Goal: Information Seeking & Learning: Check status

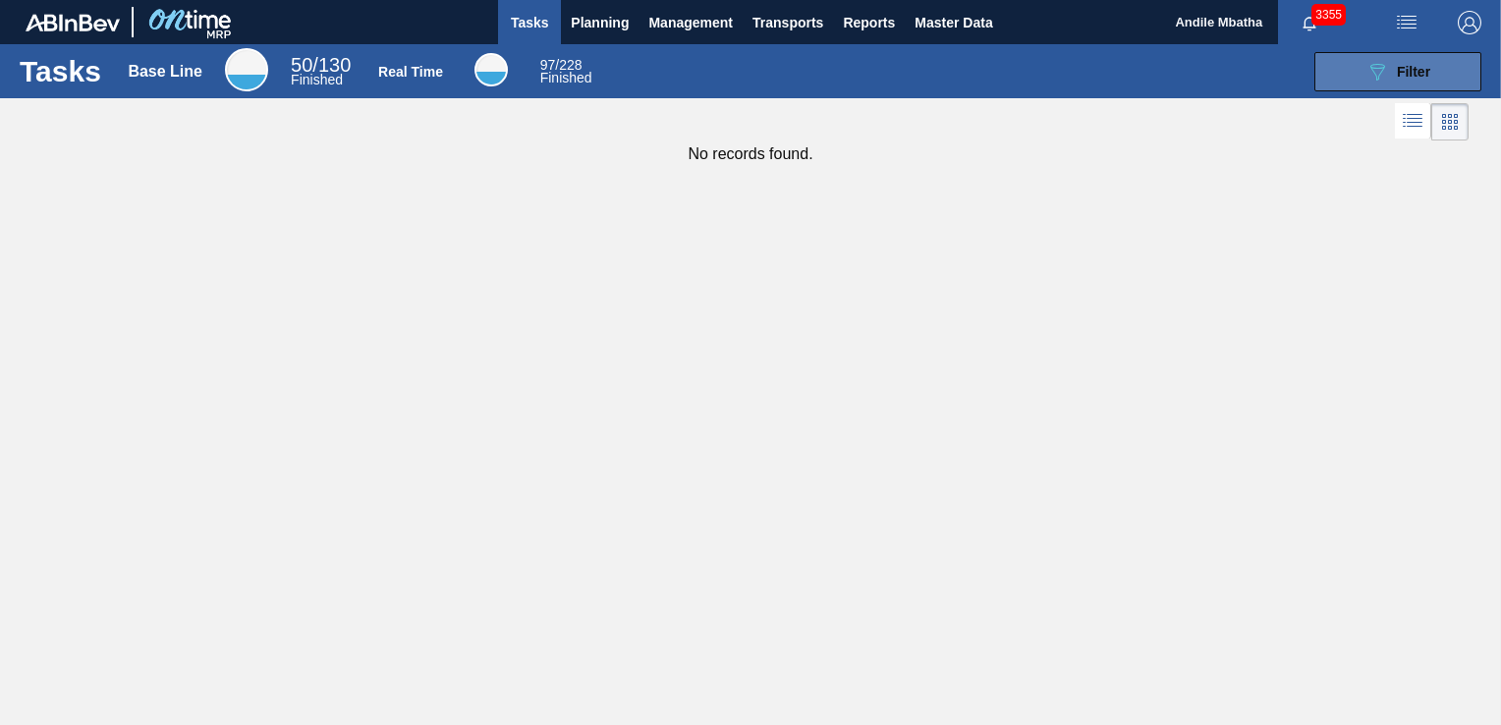
click at [1403, 69] on span "Filter" at bounding box center [1413, 72] width 33 height 16
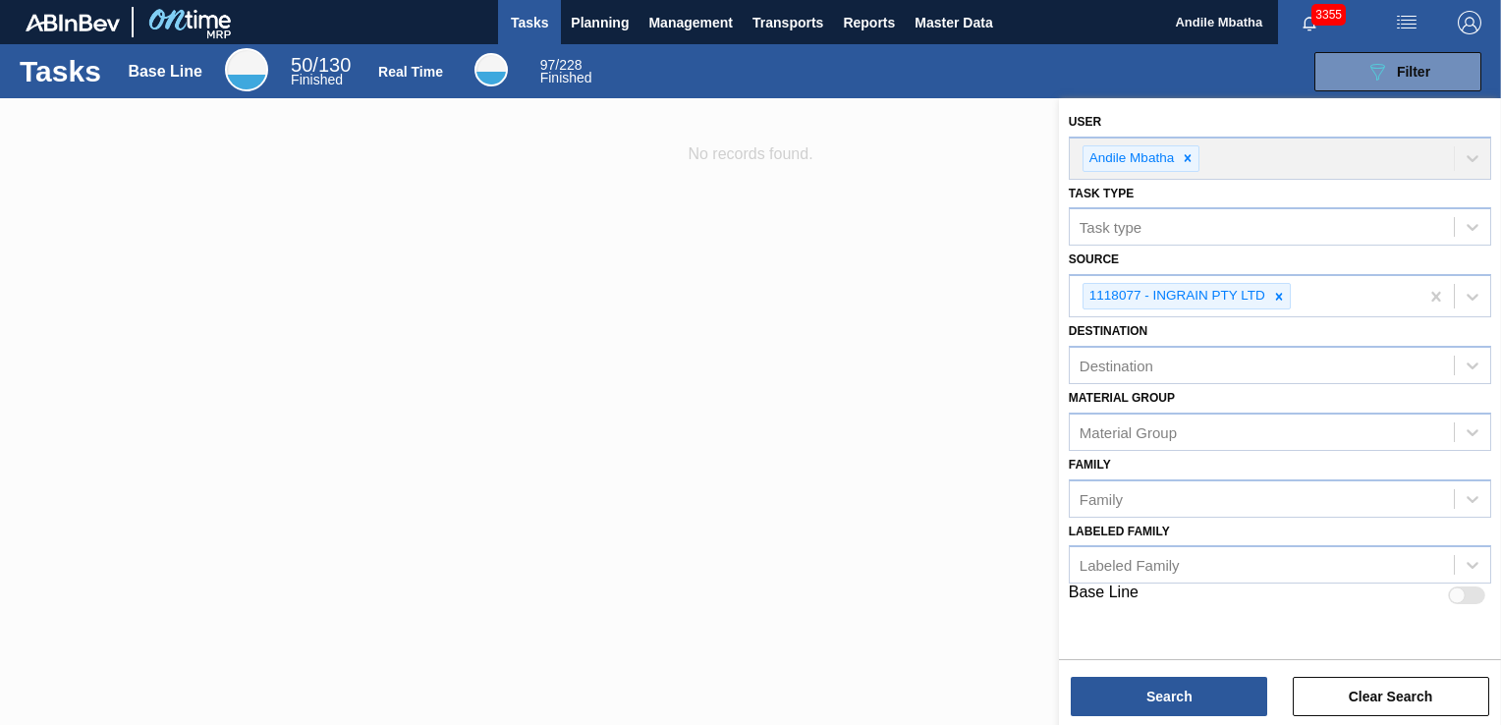
click at [542, 281] on div at bounding box center [750, 460] width 1501 height 725
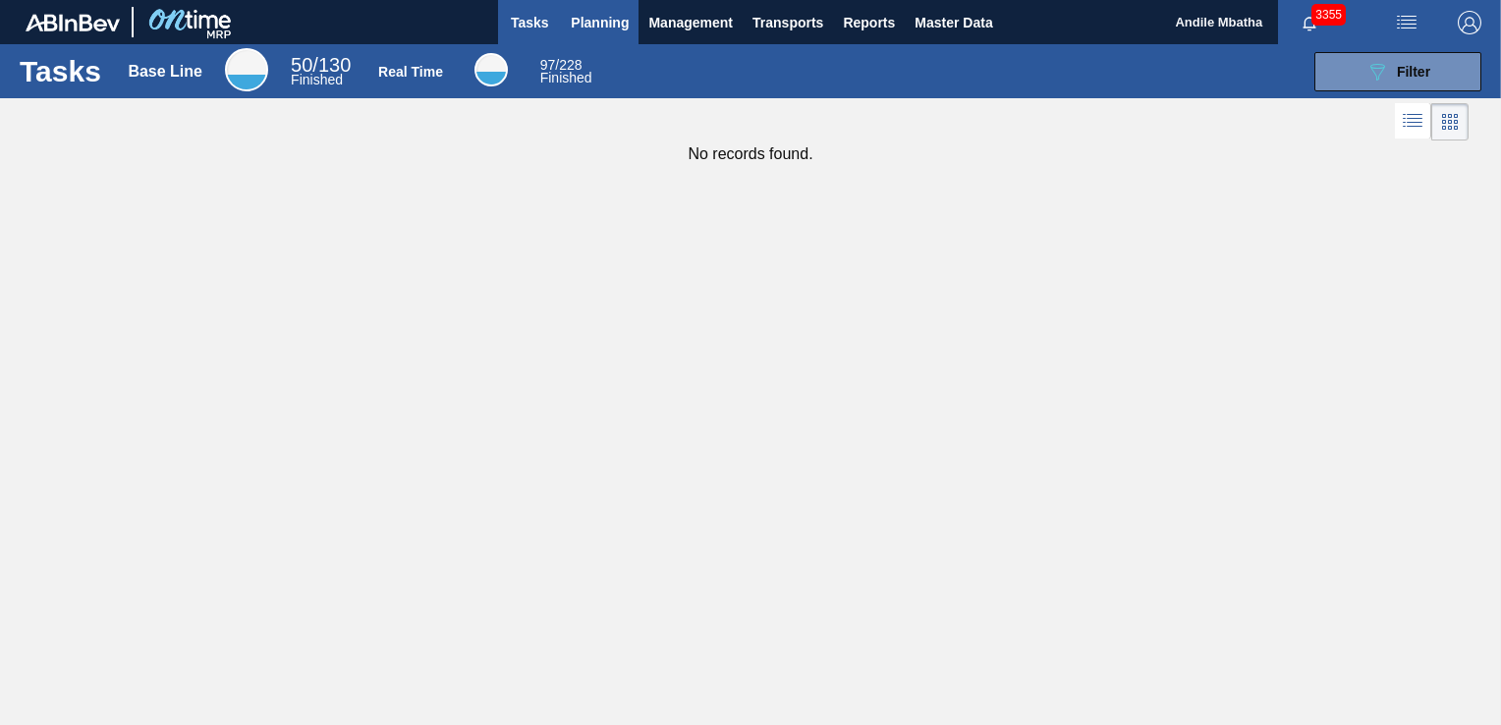
click at [616, 12] on span "Planning" at bounding box center [600, 23] width 58 height 24
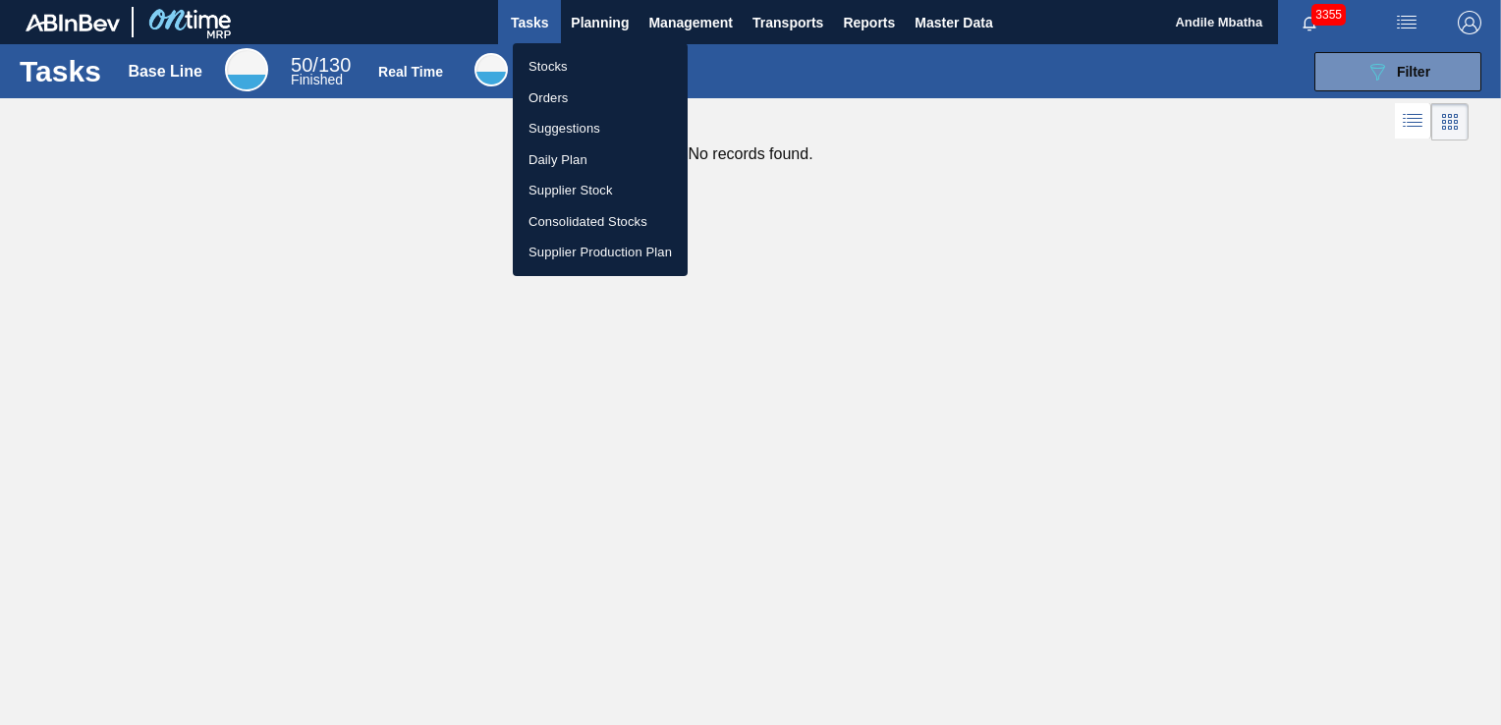
click at [582, 71] on li "Stocks" at bounding box center [600, 66] width 175 height 31
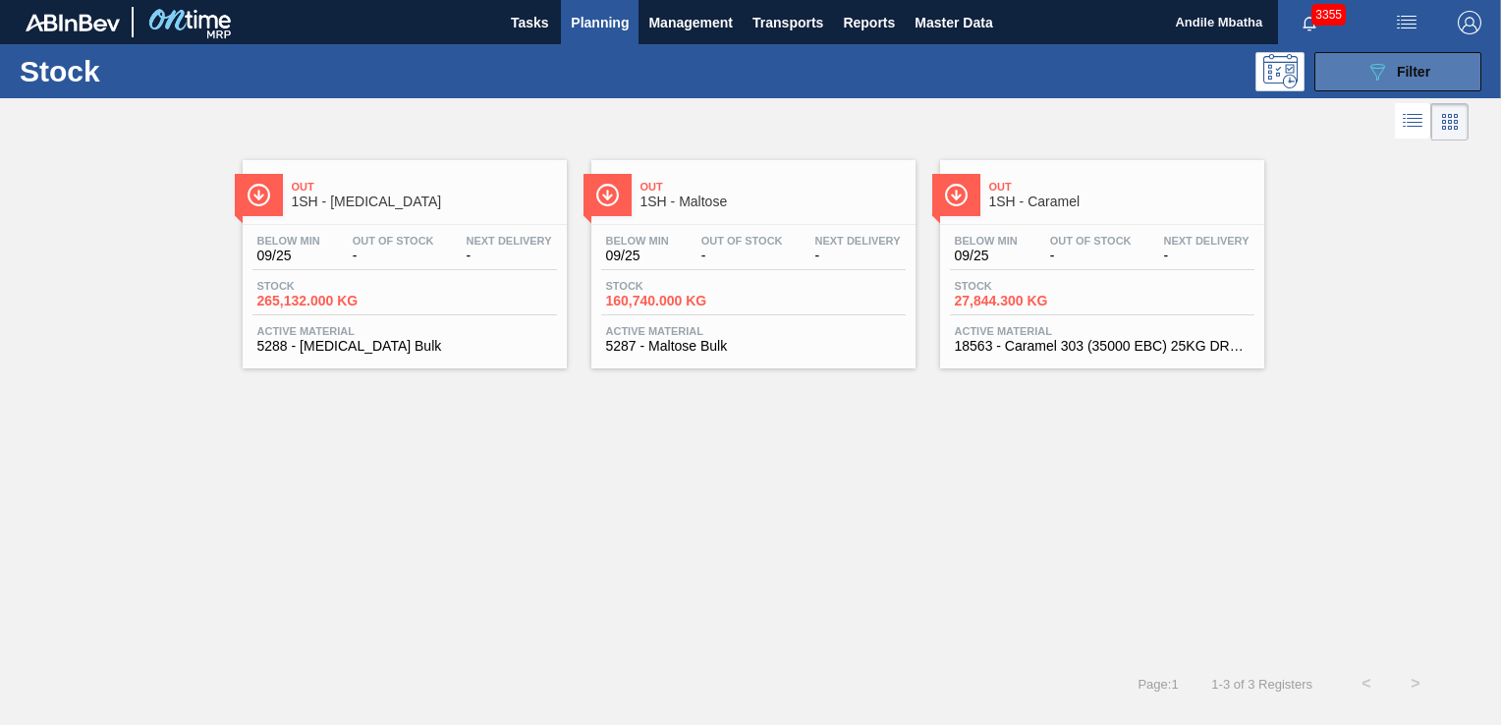
click at [1391, 72] on div "089F7B8B-B2A5-4AFE-B5C0-19BA573D28AC Filter" at bounding box center [1397, 72] width 65 height 24
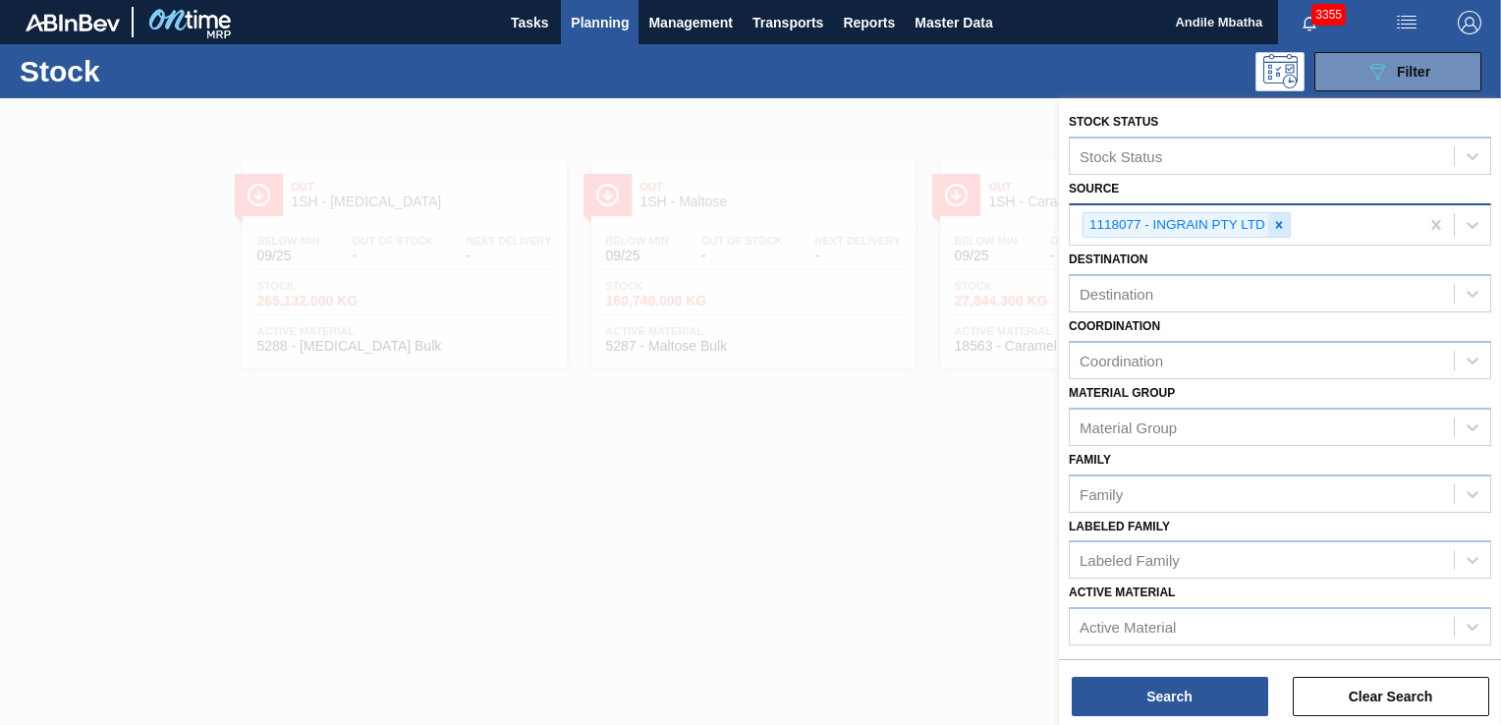
click at [1277, 218] on icon at bounding box center [1279, 225] width 14 height 14
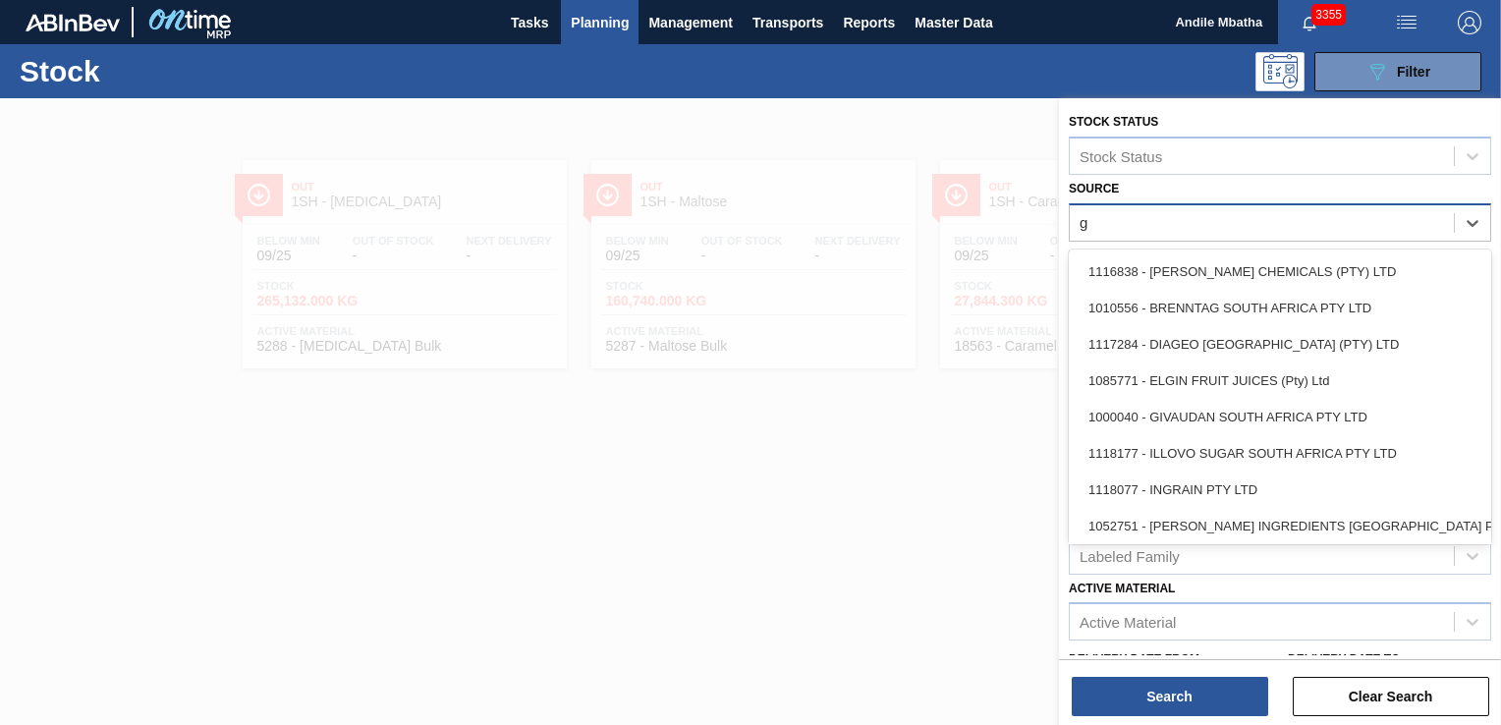
type input "gi"
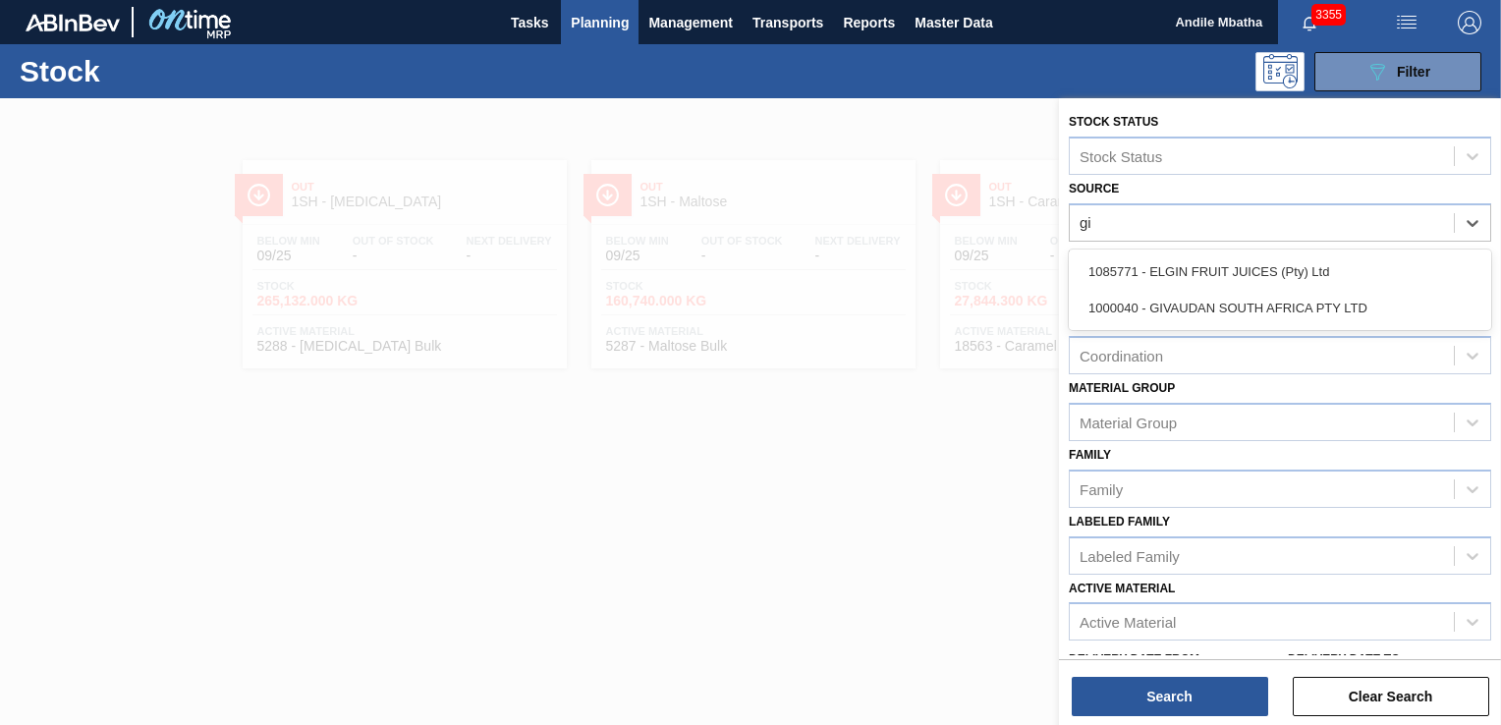
click at [1207, 301] on div "1000040 - GIVAUDAN SOUTH AFRICA PTY LTD" at bounding box center [1280, 308] width 422 height 36
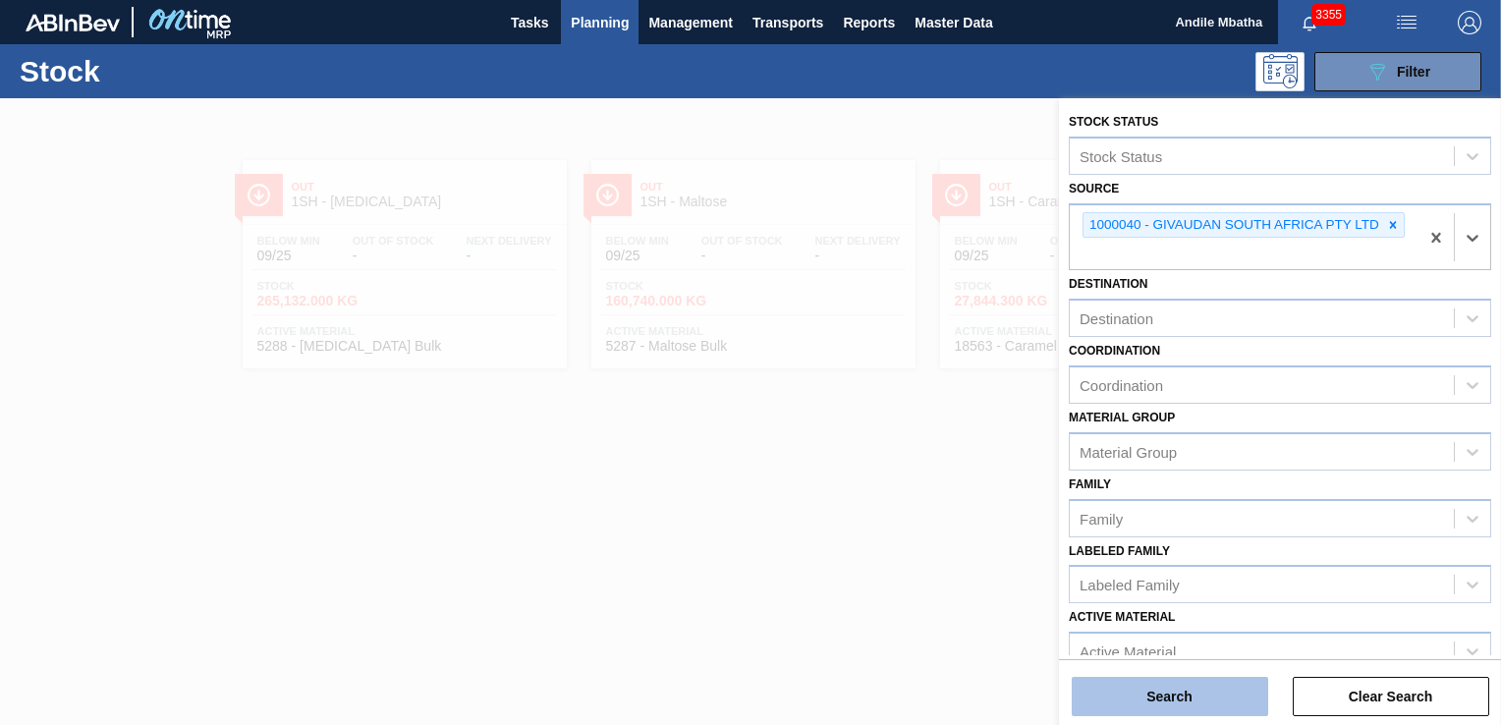
click at [1147, 705] on button "Search" at bounding box center [1170, 696] width 196 height 39
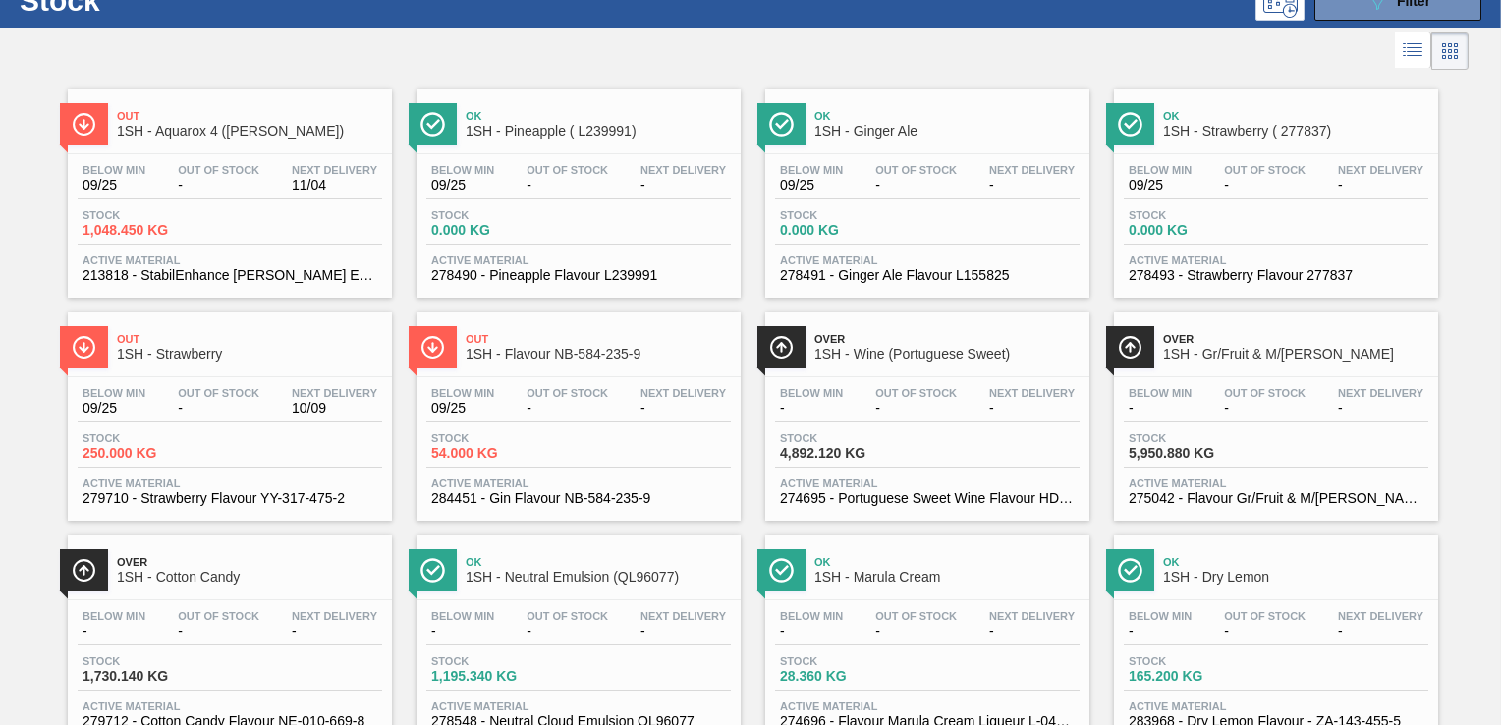
scroll to position [37, 0]
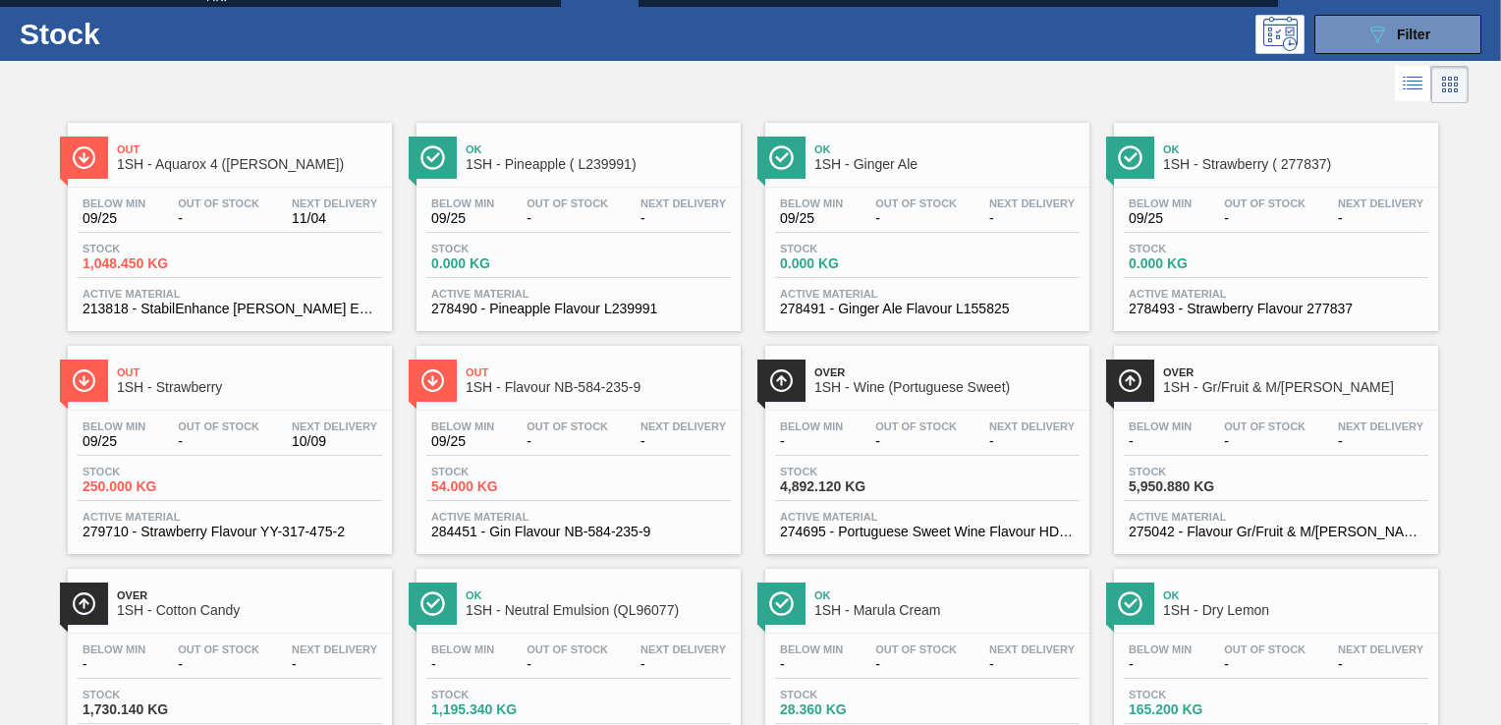
click at [1270, 244] on div "Stock 0.000 KG" at bounding box center [1276, 260] width 304 height 35
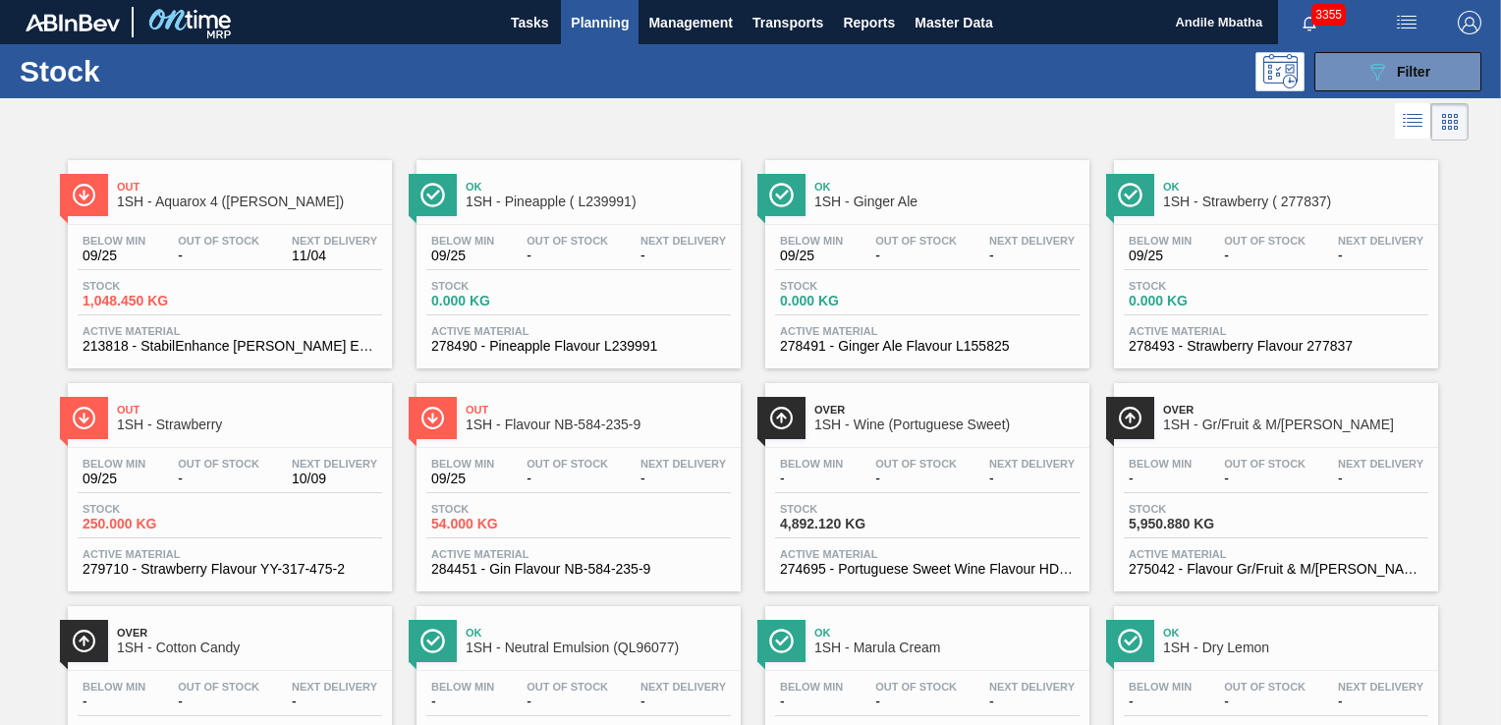
click at [200, 476] on span "-" at bounding box center [219, 478] width 82 height 15
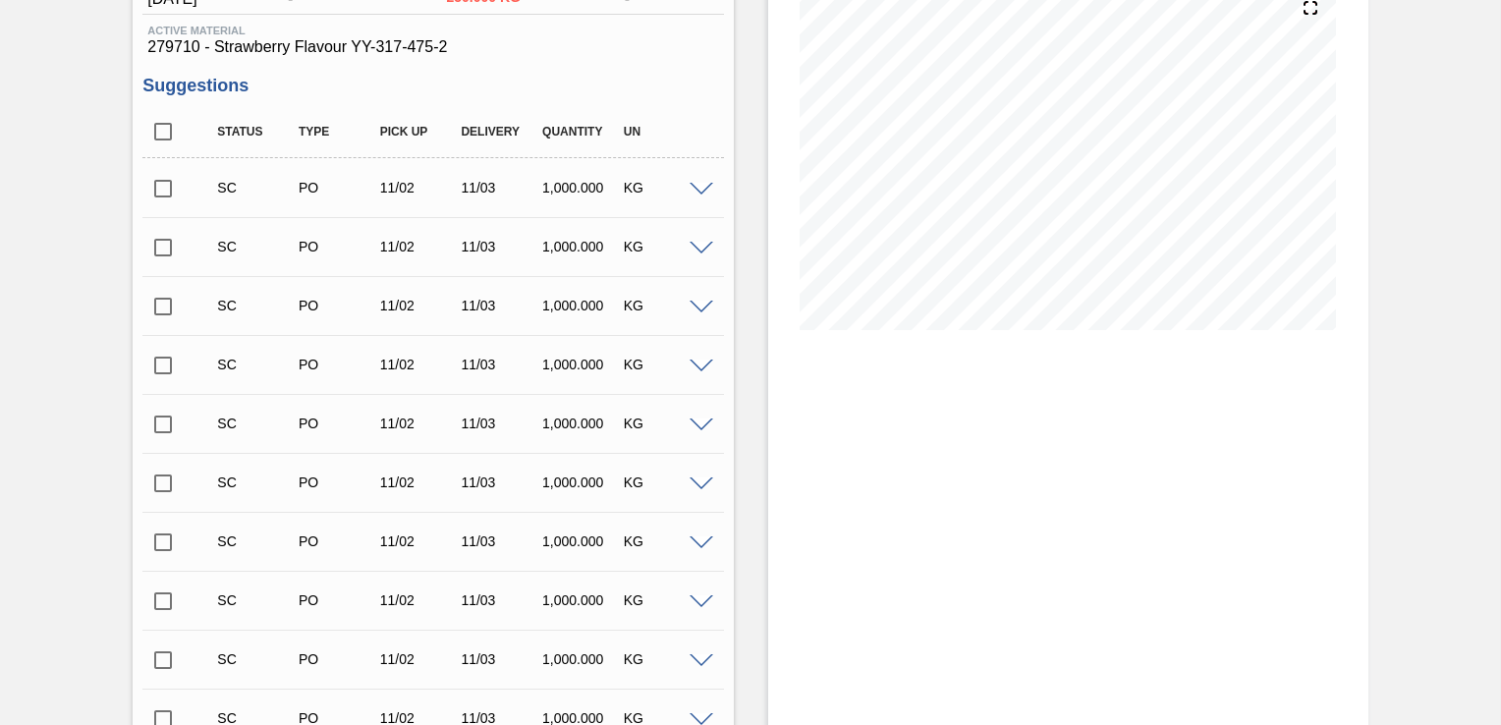
scroll to position [589, 0]
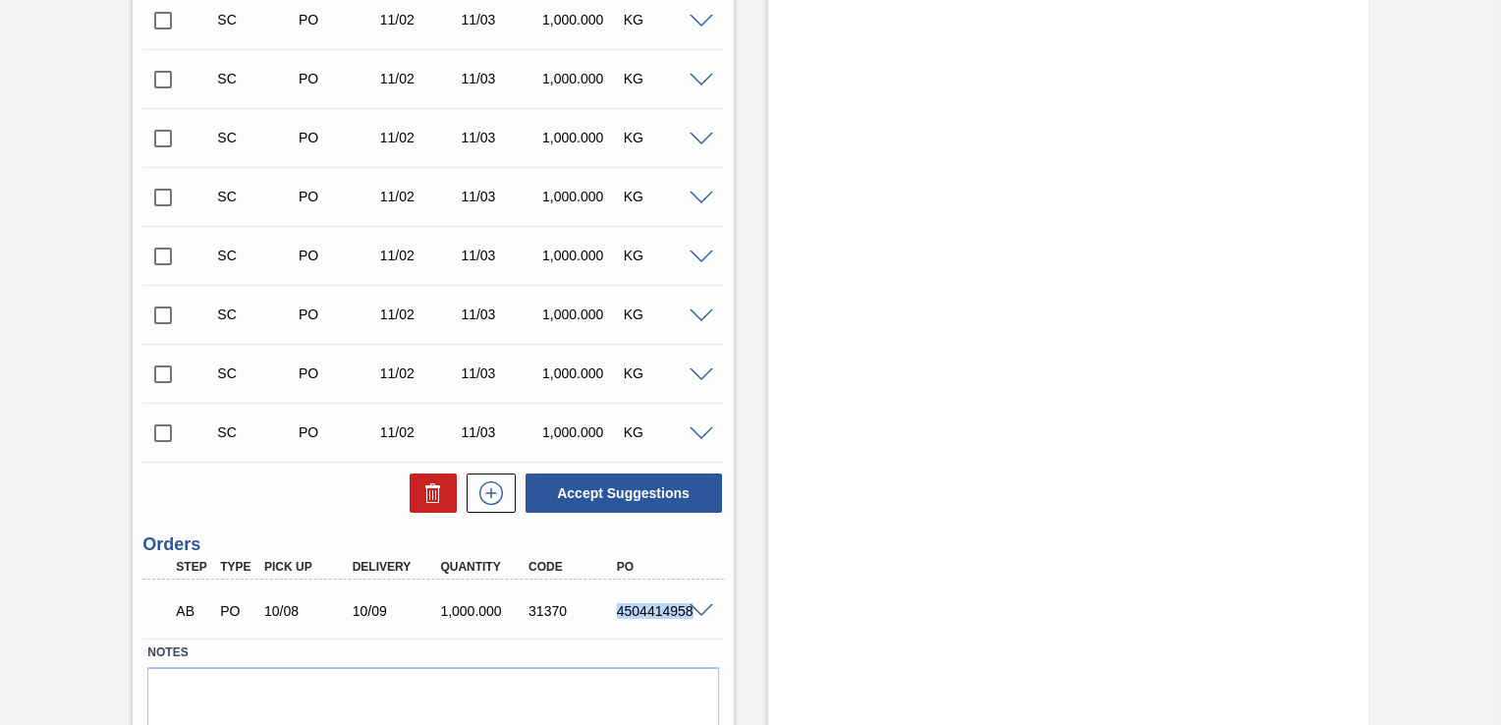
drag, startPoint x: 612, startPoint y: 610, endPoint x: 722, endPoint y: 619, distance: 110.4
click at [722, 619] on div "AB PO 10/08 10/09 1,000.000 31370 4504414958" at bounding box center [432, 608] width 580 height 49
copy div "4504414958"
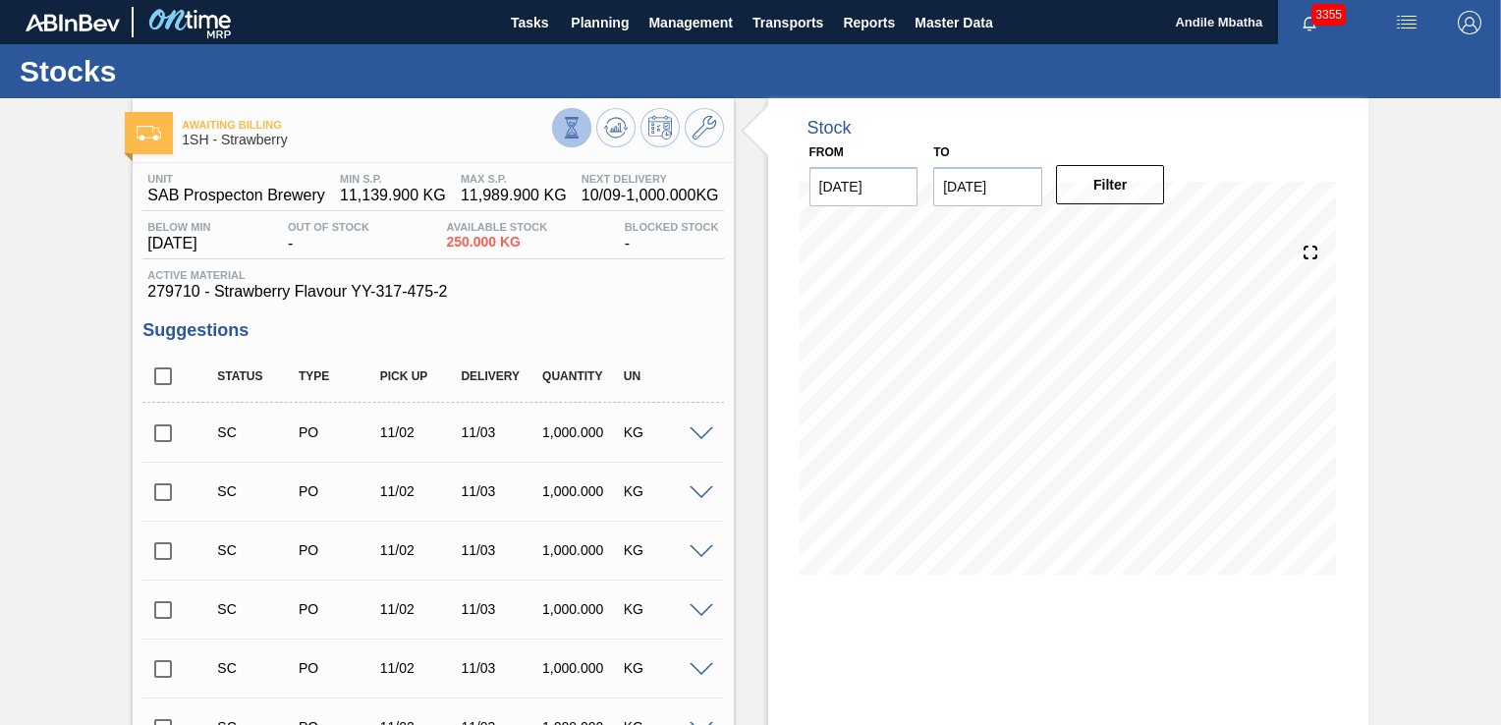
scroll to position [0, 0]
click at [596, 20] on span "Planning" at bounding box center [600, 23] width 58 height 24
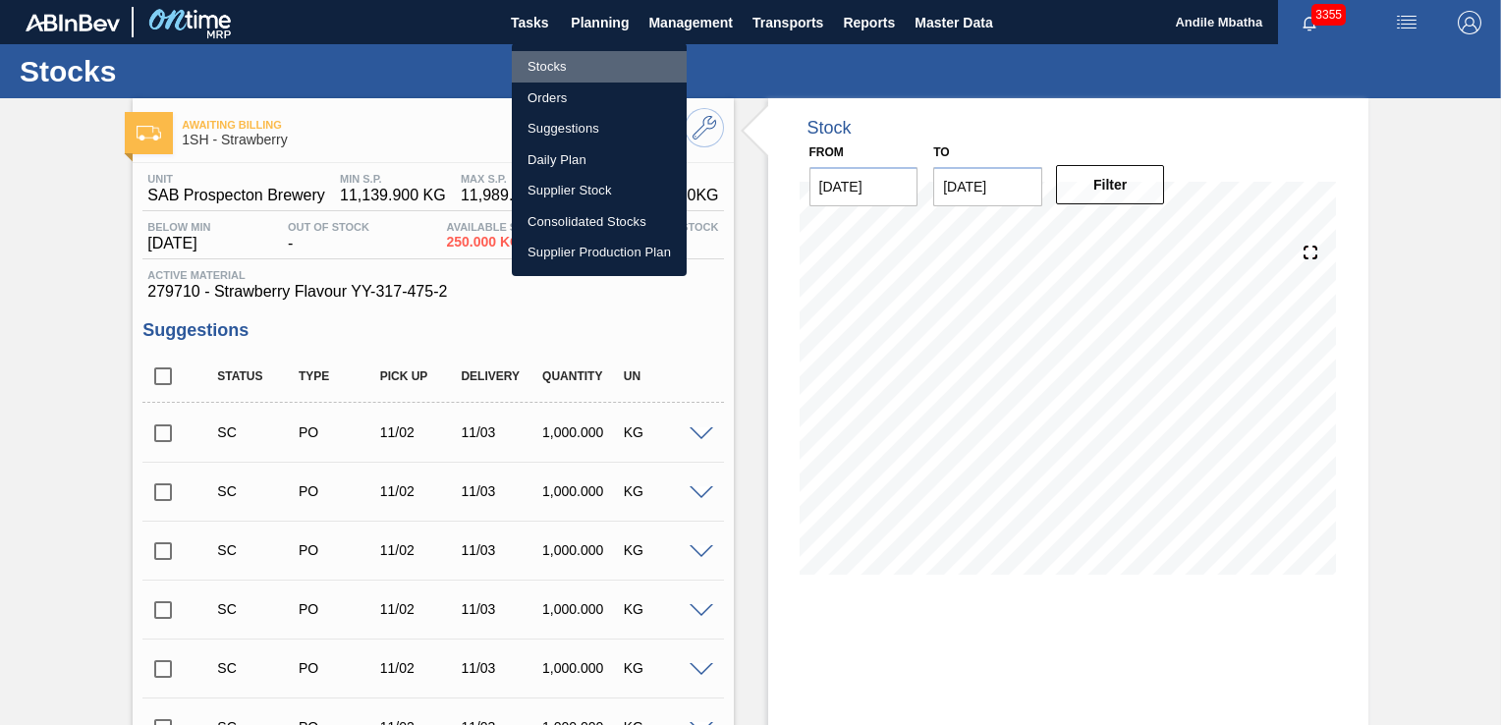
drag, startPoint x: 589, startPoint y: 60, endPoint x: 1155, endPoint y: 67, distance: 565.8
click at [589, 60] on li "Stocks" at bounding box center [599, 66] width 175 height 31
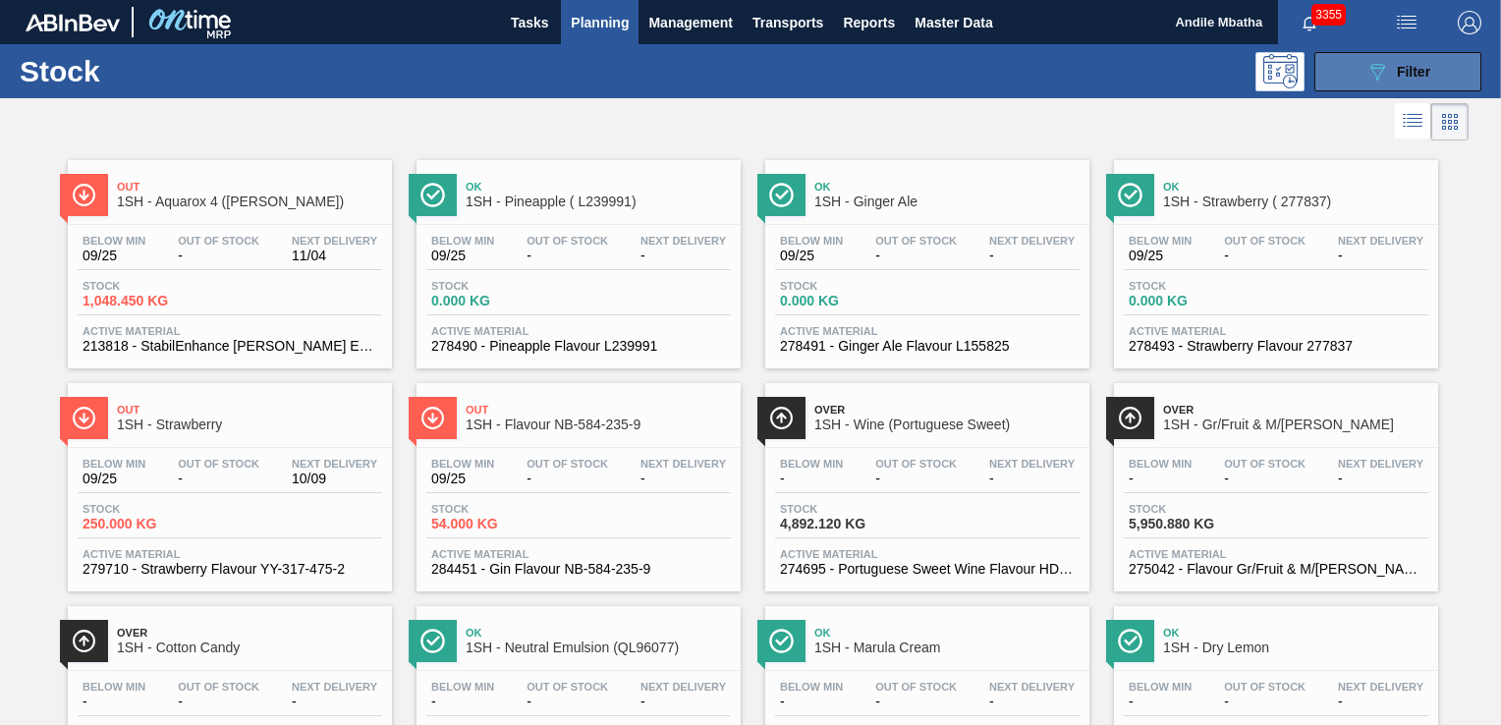
drag, startPoint x: 1380, startPoint y: 78, endPoint x: 1369, endPoint y: 90, distance: 16.7
click at [1380, 78] on icon "089F7B8B-B2A5-4AFE-B5C0-19BA573D28AC" at bounding box center [1377, 72] width 24 height 24
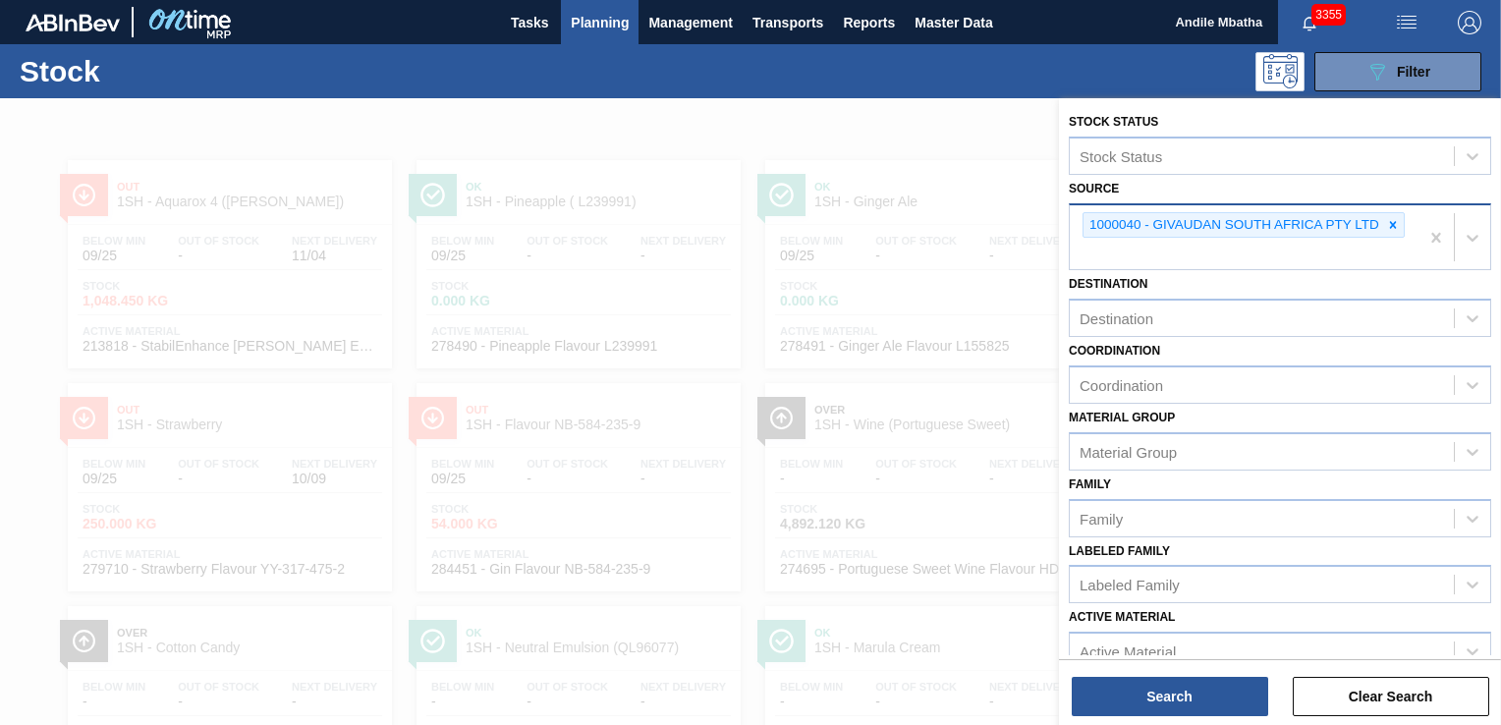
click at [1386, 223] on icon at bounding box center [1393, 225] width 14 height 14
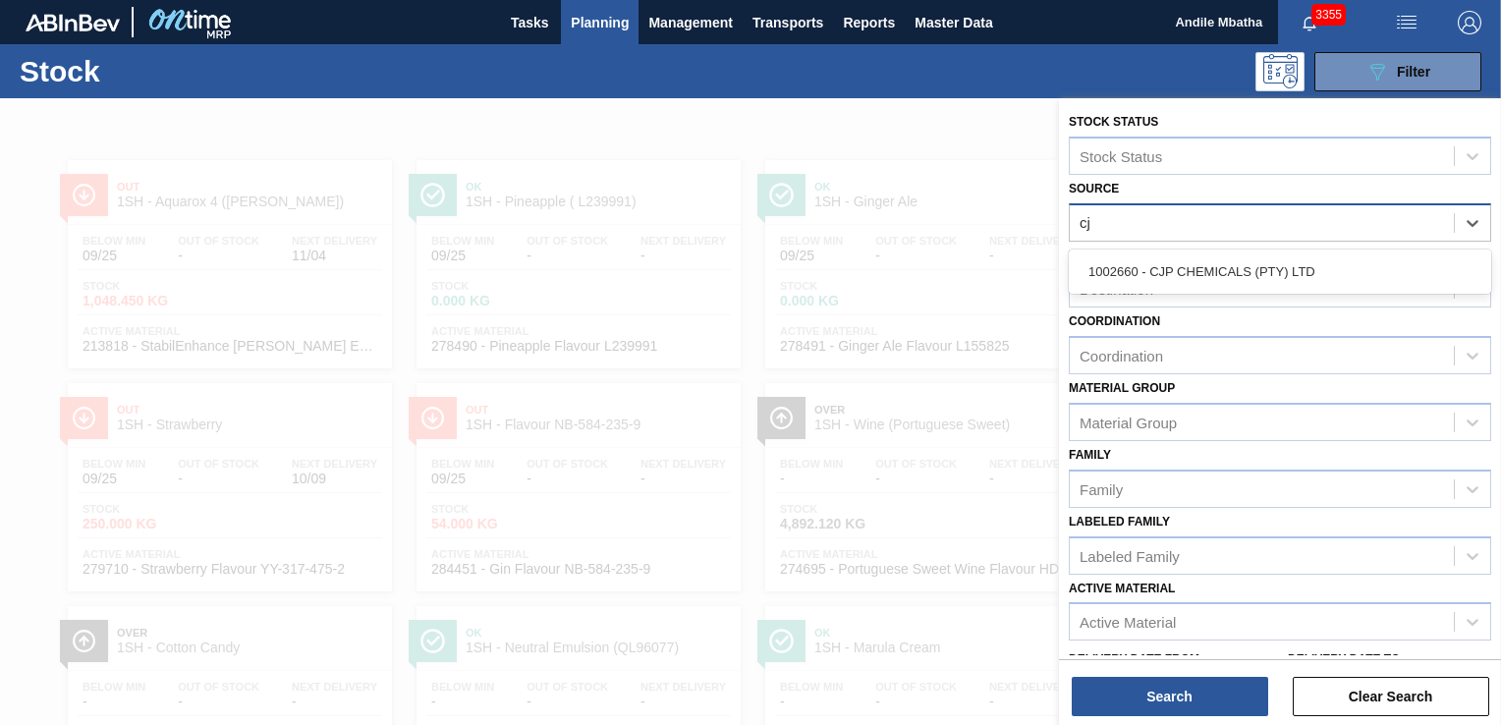
type input "cjp"
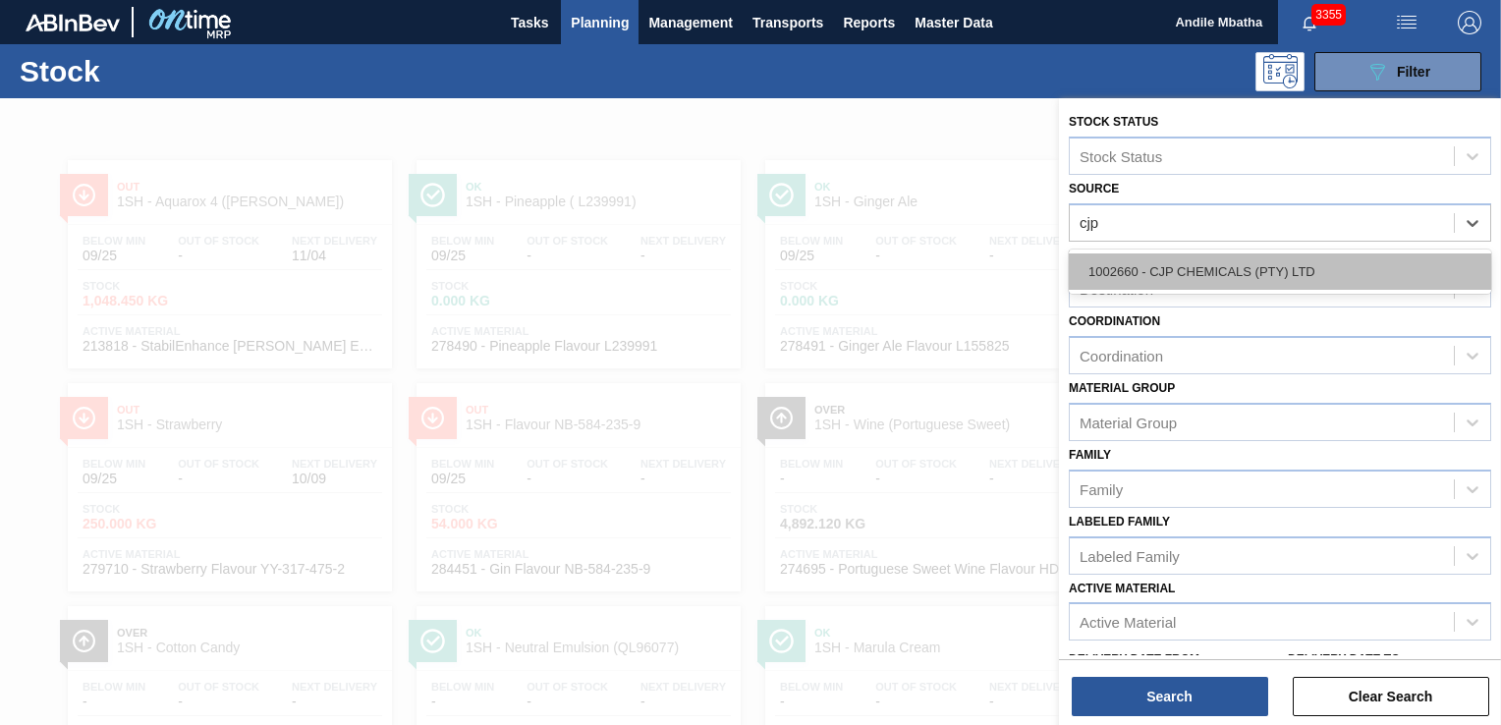
click at [1233, 273] on div "1002660 - CJP CHEMICALS (PTY) LTD" at bounding box center [1280, 271] width 422 height 36
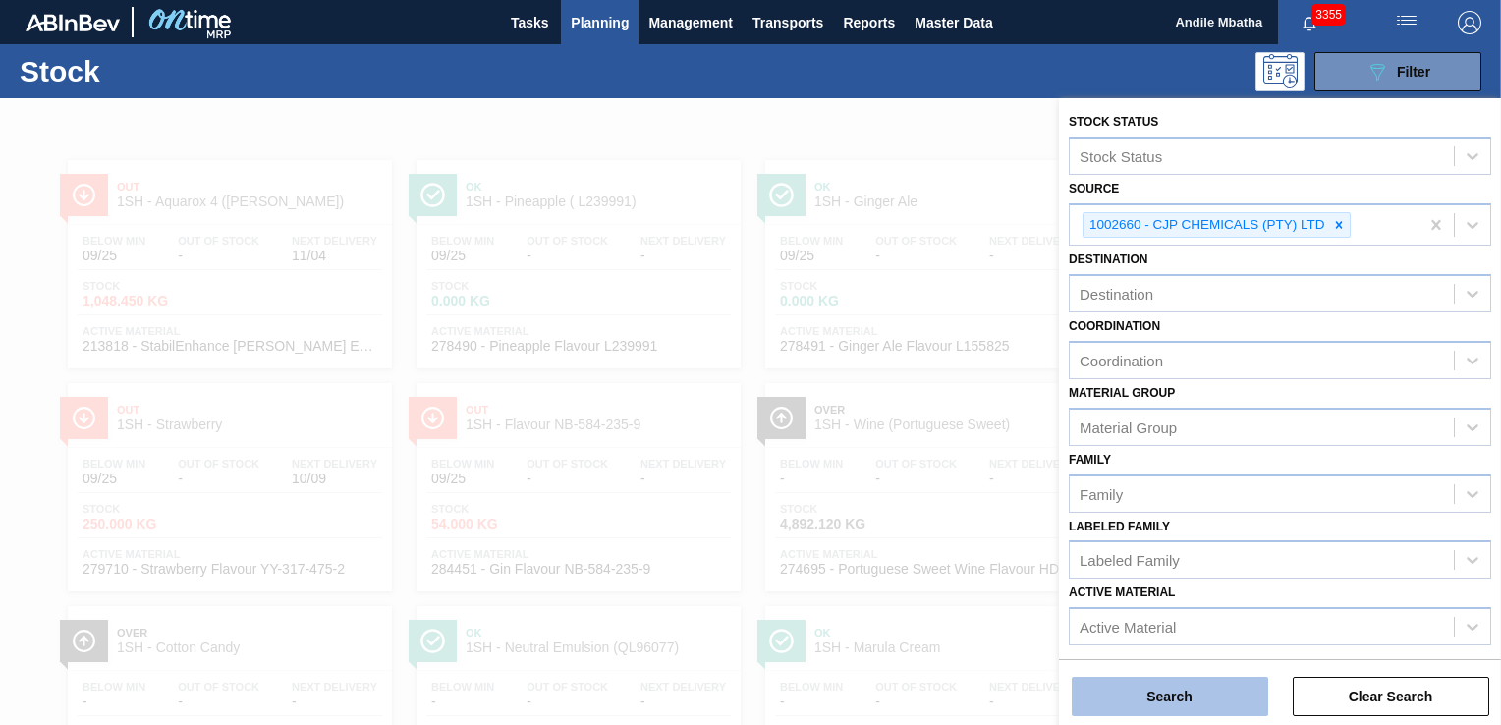
click at [1155, 698] on button "Search" at bounding box center [1170, 696] width 196 height 39
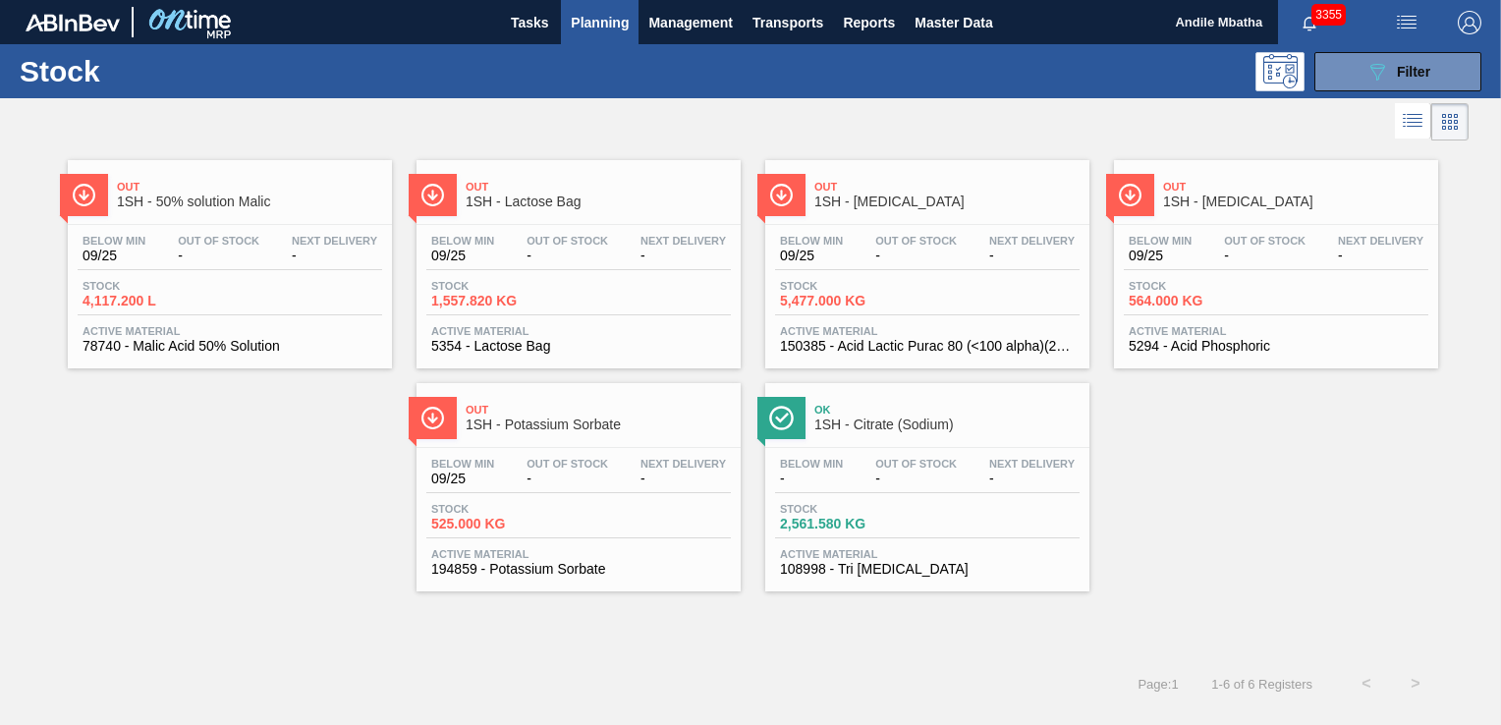
click at [248, 246] on span "Out Of Stock" at bounding box center [219, 241] width 82 height 12
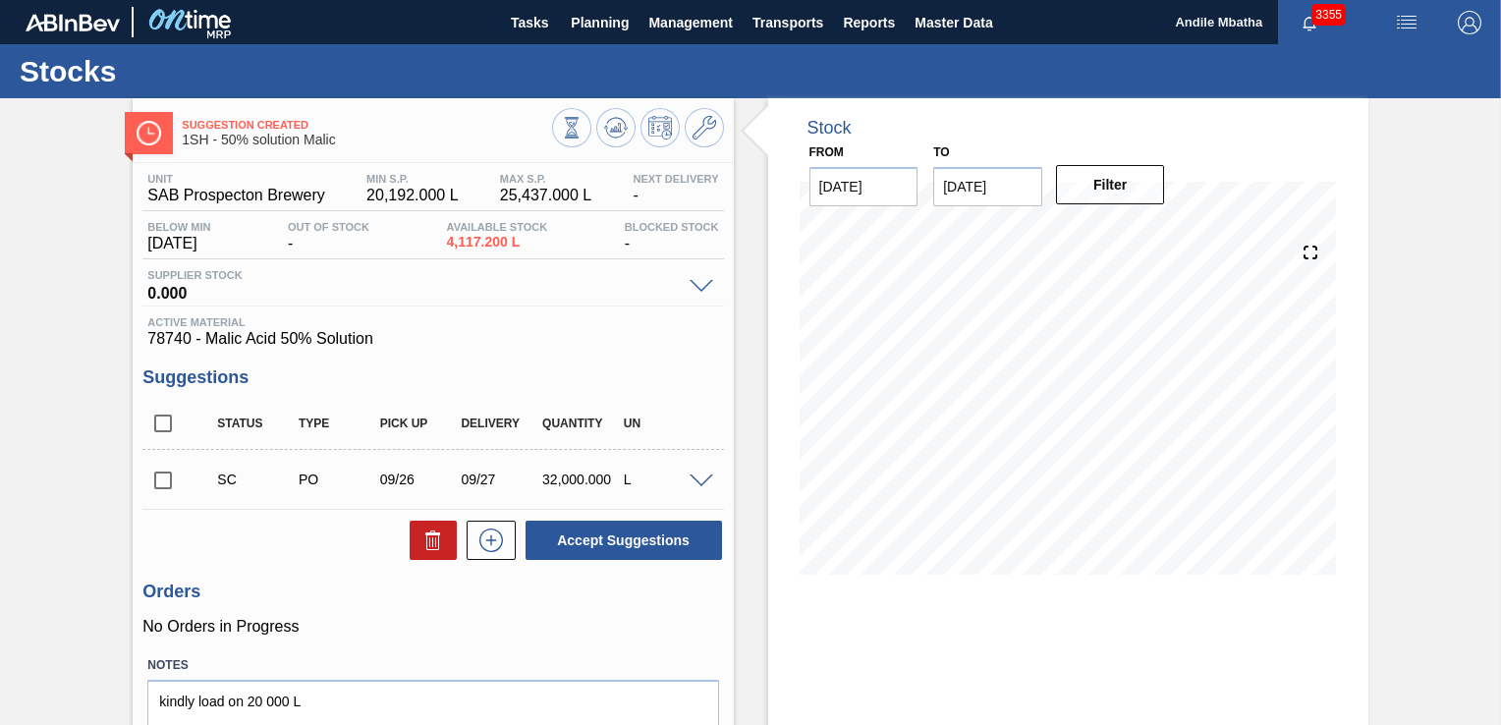
click at [699, 474] on span at bounding box center [701, 481] width 24 height 15
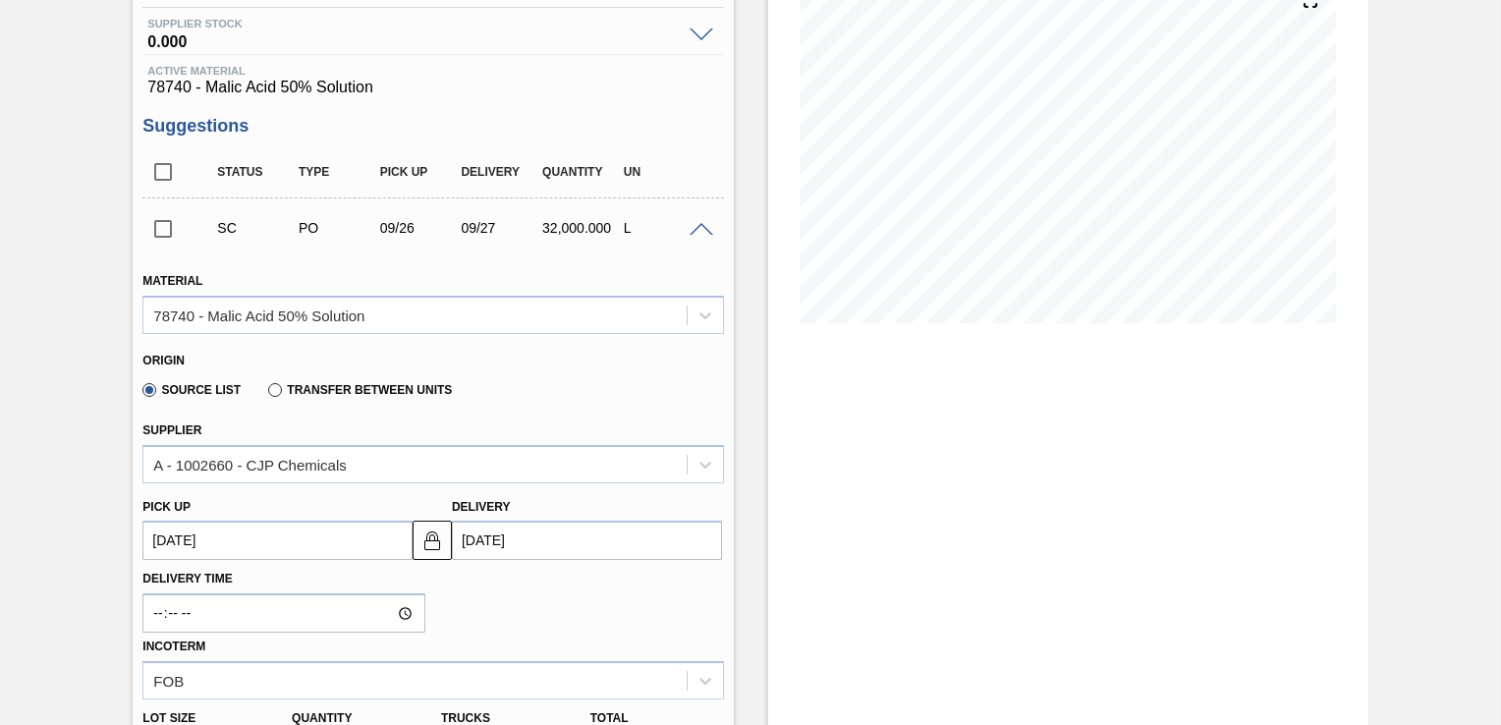
scroll to position [132, 0]
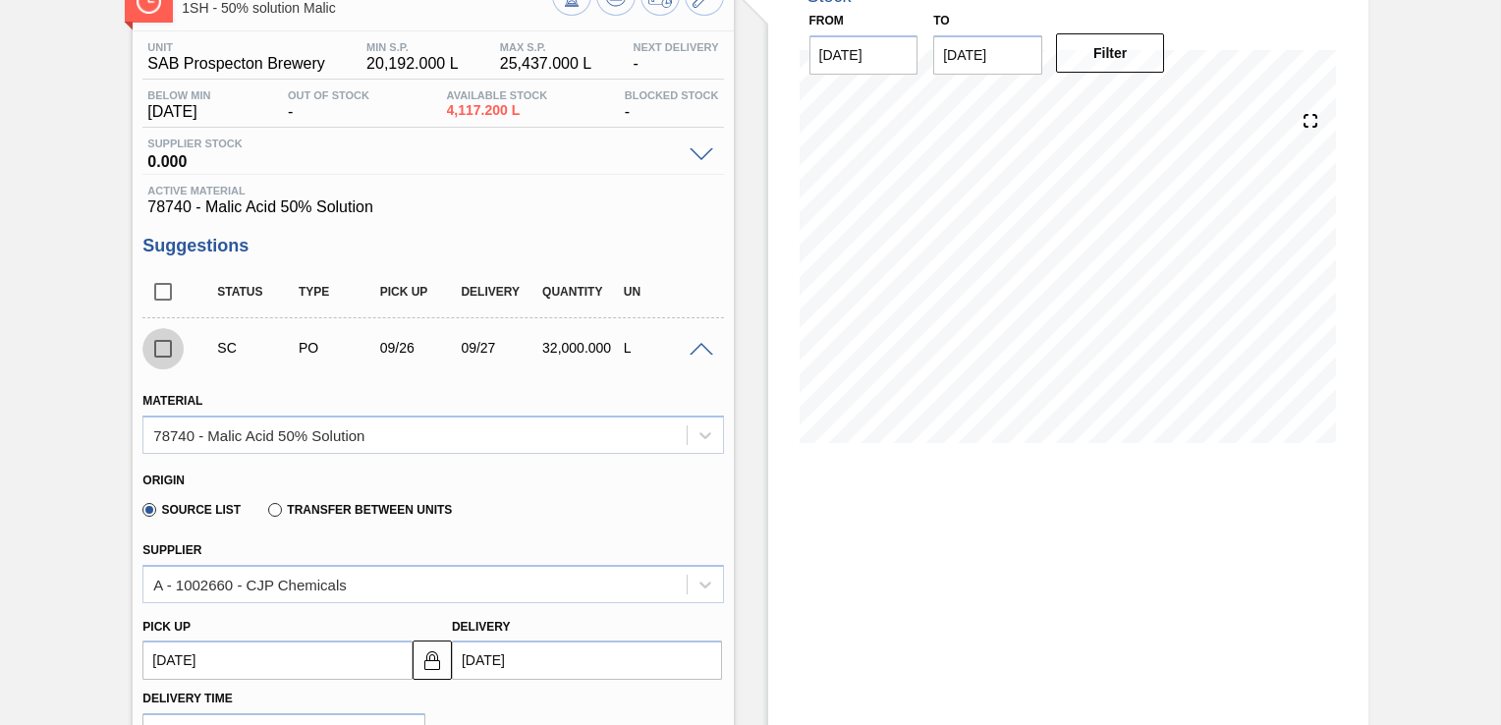
drag, startPoint x: 162, startPoint y: 354, endPoint x: 198, endPoint y: 375, distance: 42.3
click at [166, 356] on input "checkbox" at bounding box center [162, 348] width 41 height 41
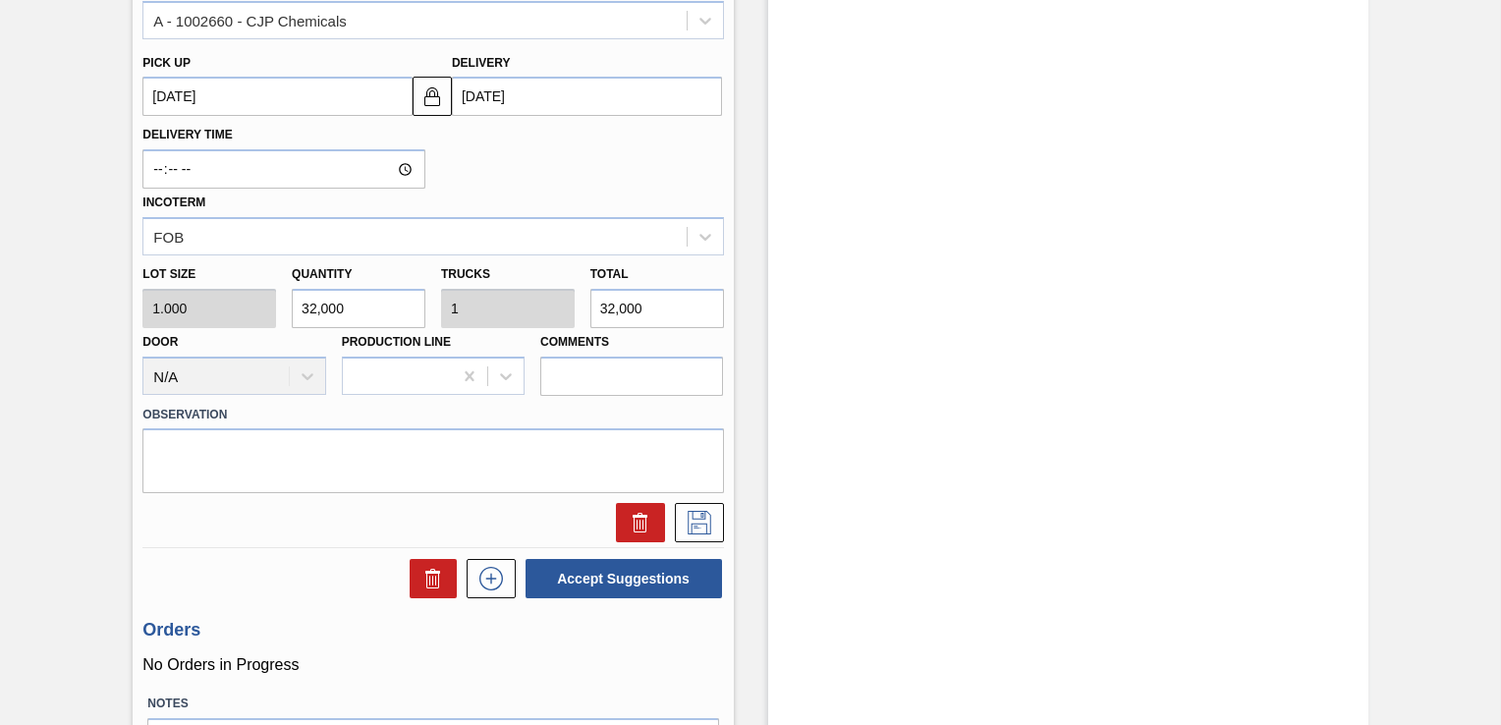
scroll to position [819, 0]
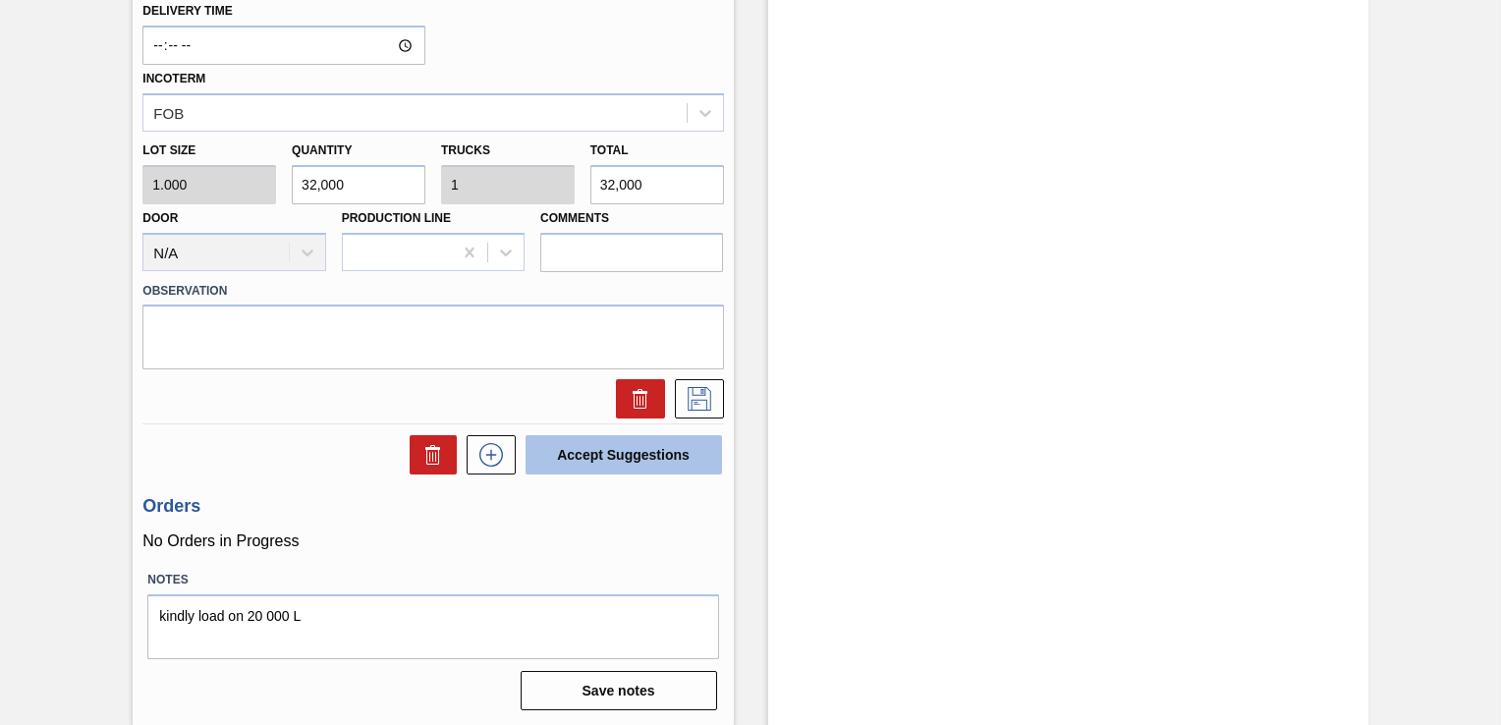
click at [637, 462] on button "Accept Suggestions" at bounding box center [623, 454] width 196 height 39
checkbox input "false"
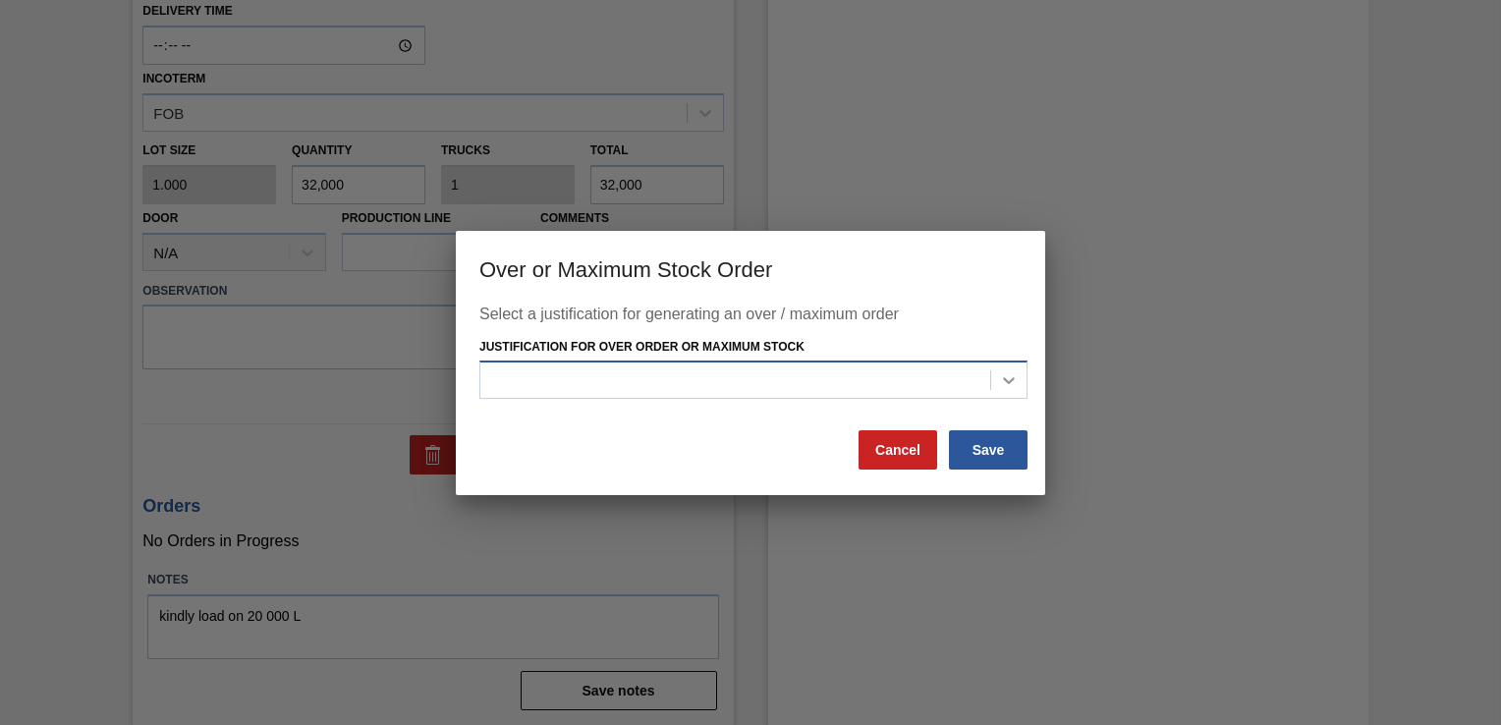
click at [1006, 381] on icon at bounding box center [1009, 380] width 12 height 7
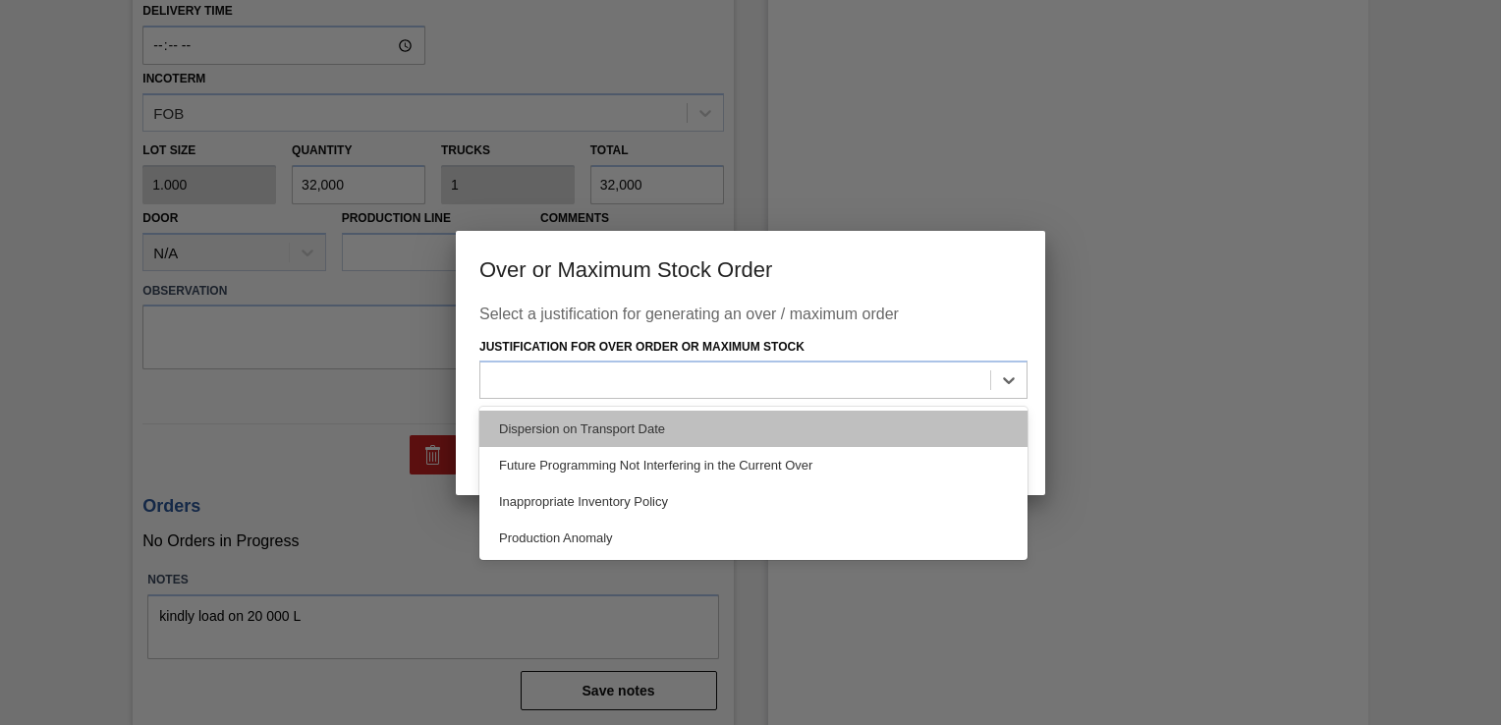
click at [597, 434] on div "Dispersion on Transport Date" at bounding box center [753, 429] width 548 height 36
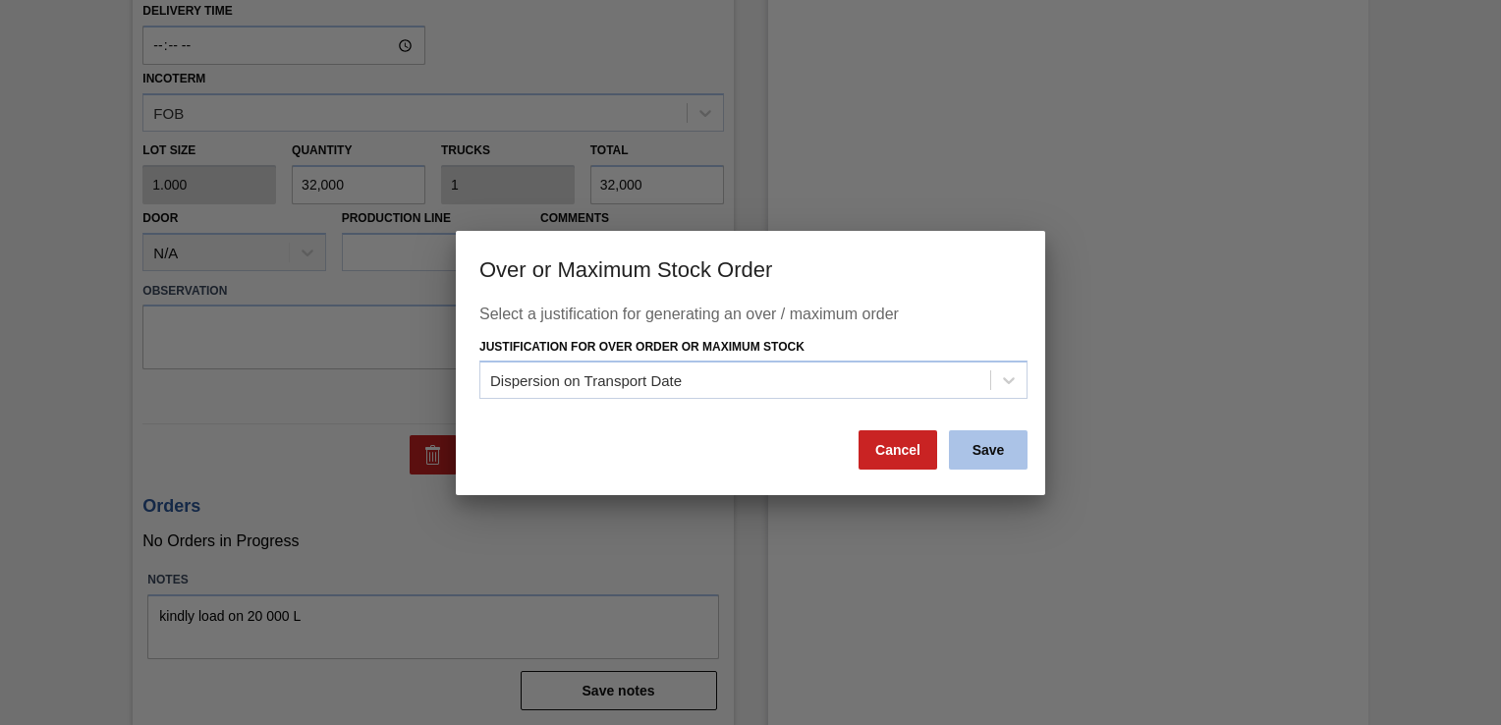
click at [998, 449] on button "Save" at bounding box center [988, 449] width 79 height 39
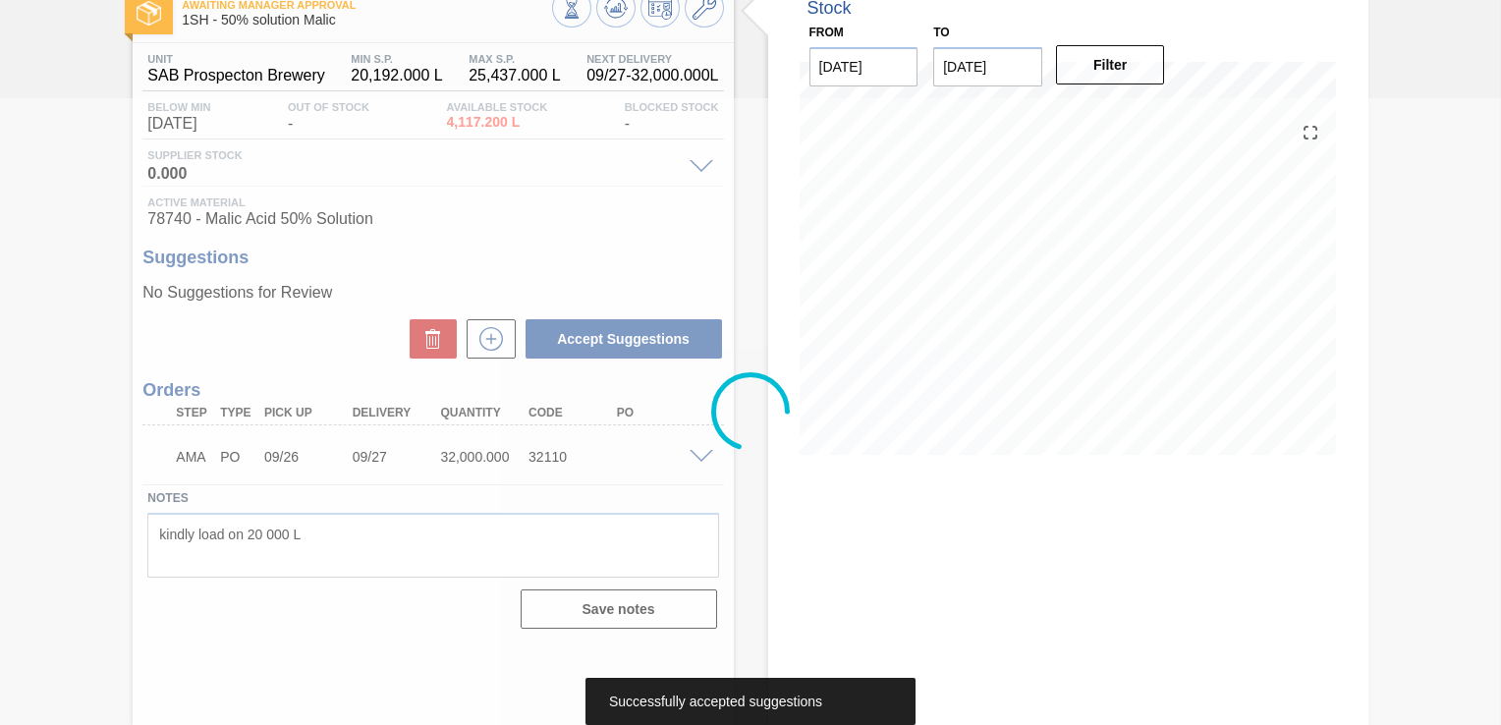
scroll to position [119, 0]
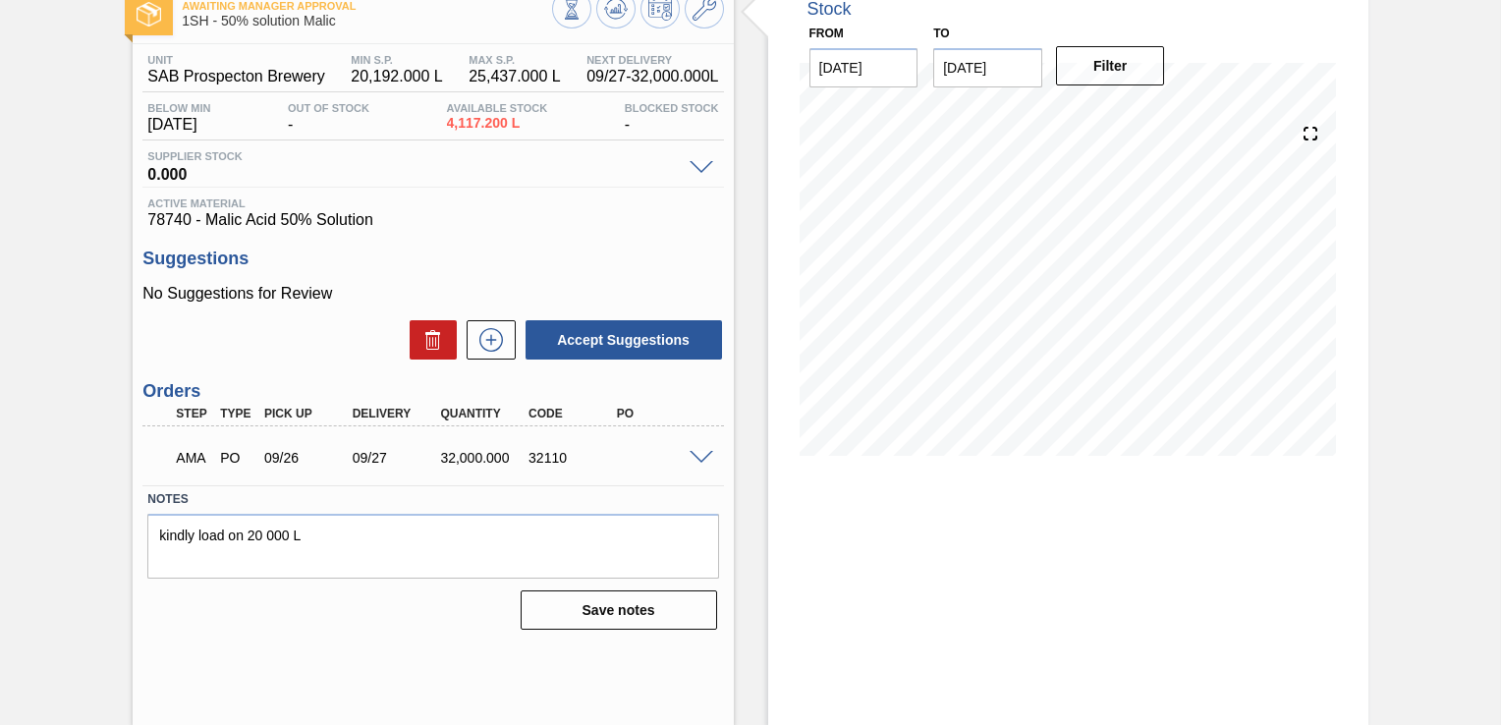
click at [699, 456] on span at bounding box center [701, 458] width 24 height 15
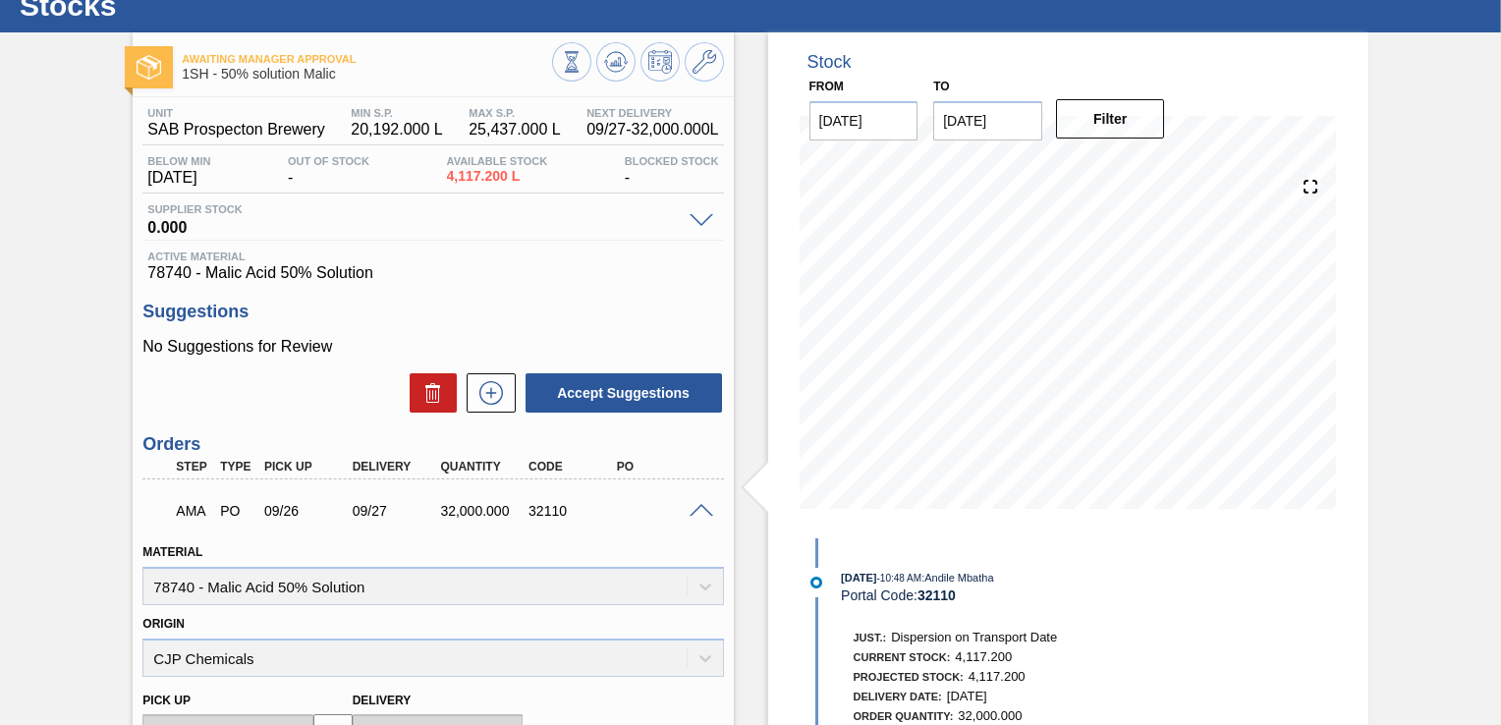
scroll to position [23, 0]
